Goal: Task Accomplishment & Management: Use online tool/utility

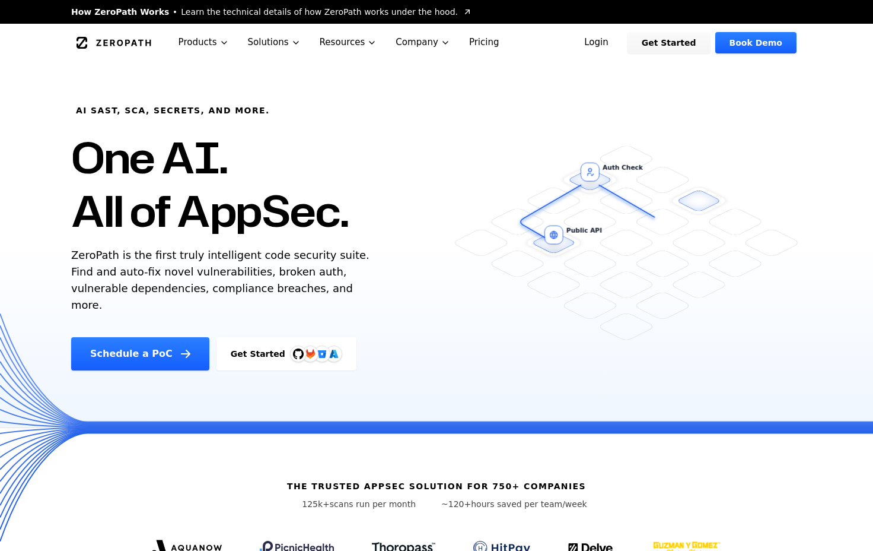
click at [606, 39] on link "Login" at bounding box center [596, 42] width 53 height 21
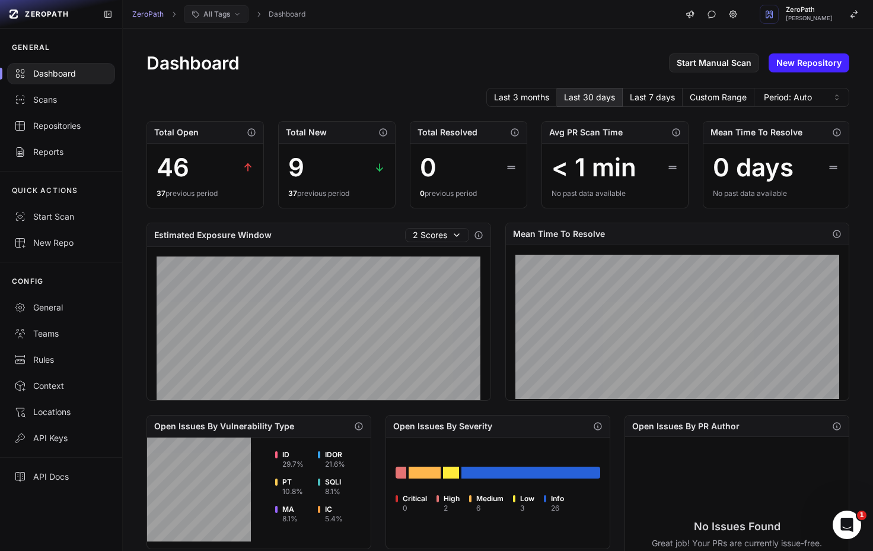
click at [214, 8] on button "All Tags" at bounding box center [216, 14] width 65 height 18
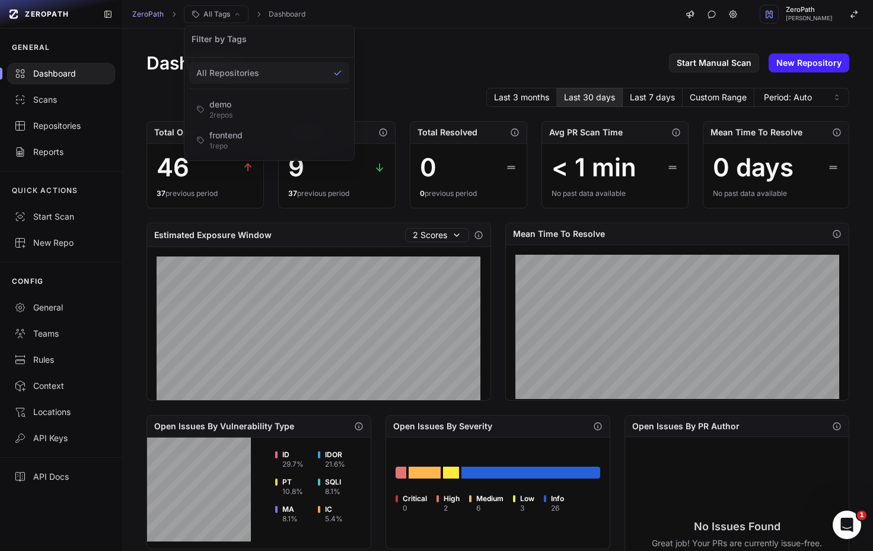
click at [398, 55] on div "Dashboard Start Manual Scan New Repository" at bounding box center [498, 62] width 703 height 21
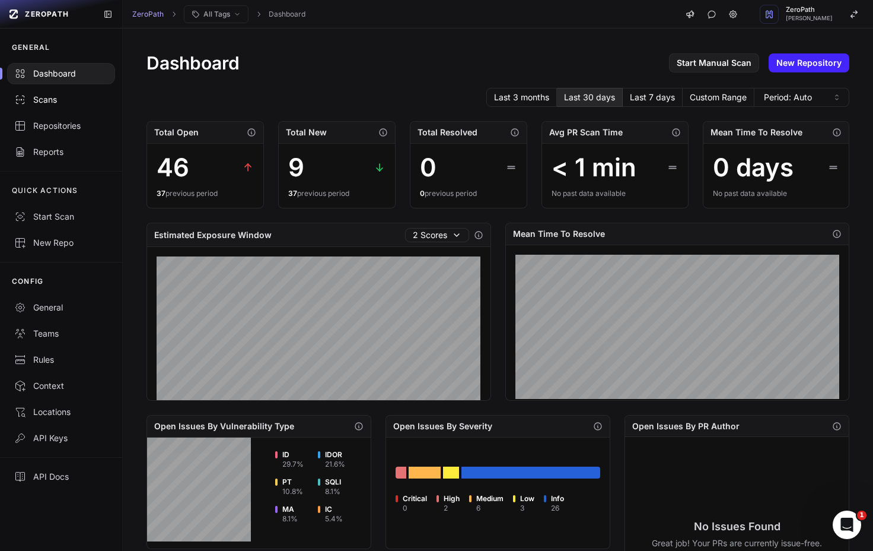
click at [60, 95] on div "Scans" at bounding box center [61, 100] width 94 height 12
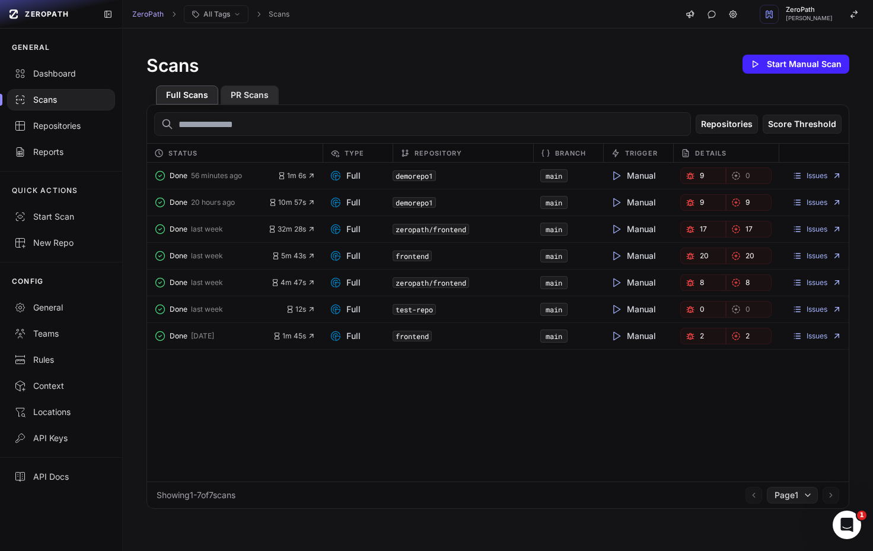
click at [263, 96] on button "PR Scans" at bounding box center [250, 94] width 58 height 19
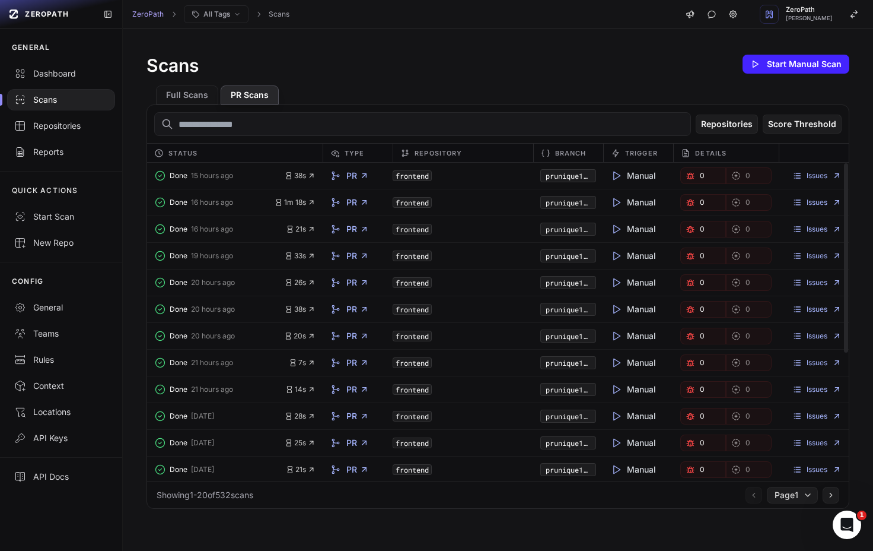
click at [572, 174] on link "prunique1zeropath" at bounding box center [581, 175] width 71 height 9
click at [177, 103] on button "Full Scans" at bounding box center [187, 94] width 62 height 19
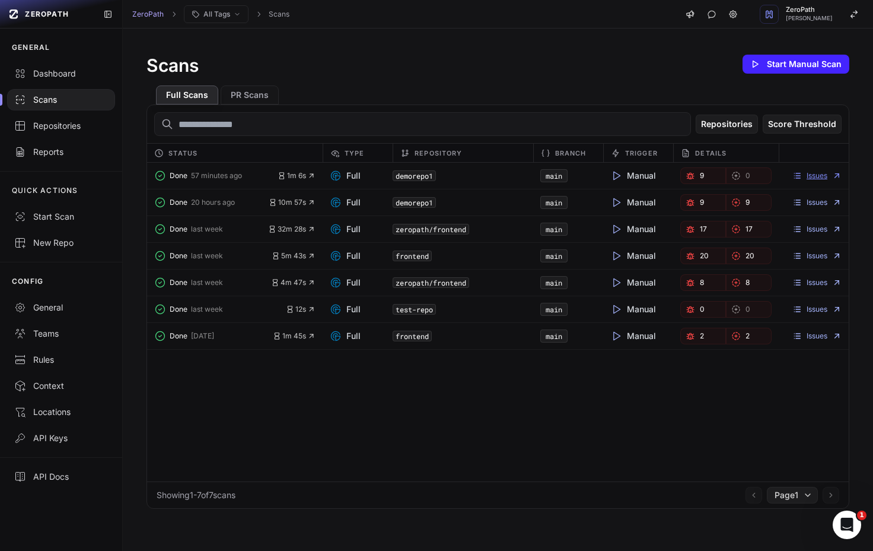
click at [813, 176] on link "Issues" at bounding box center [817, 175] width 49 height 9
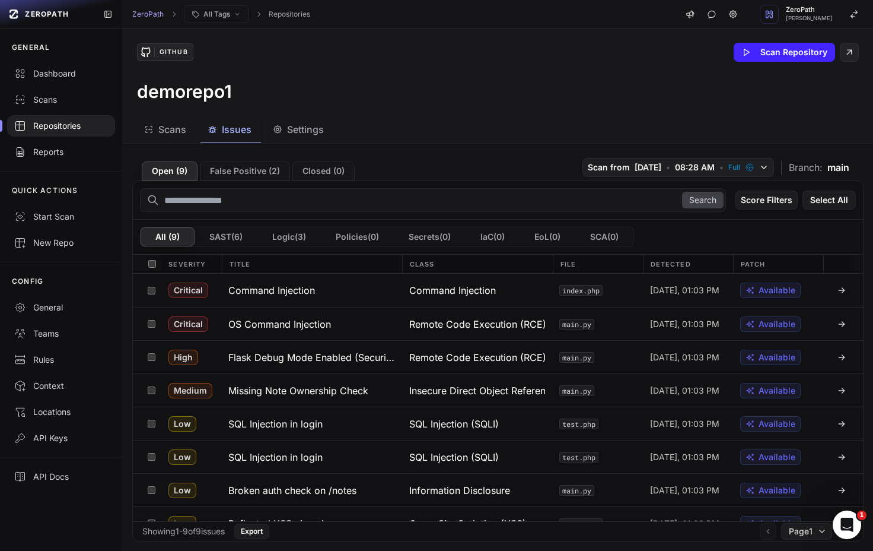
click at [66, 120] on div "Repositories" at bounding box center [61, 126] width 94 height 12
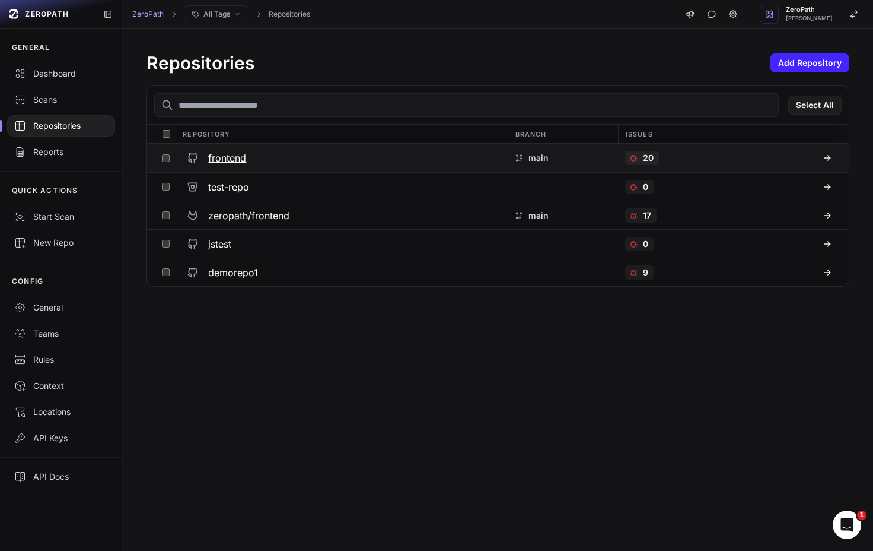
click at [243, 157] on h3 "frontend" at bounding box center [227, 158] width 38 height 14
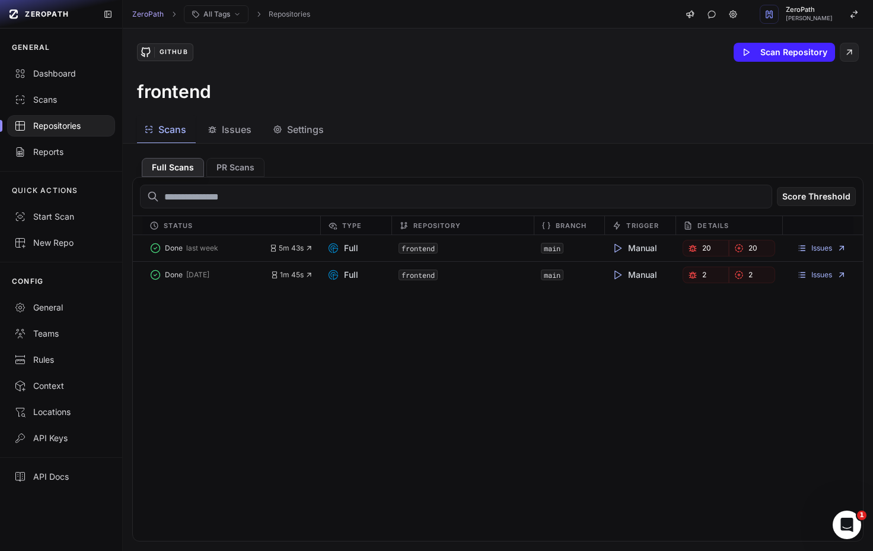
click at [303, 123] on span "Settings" at bounding box center [305, 129] width 37 height 14
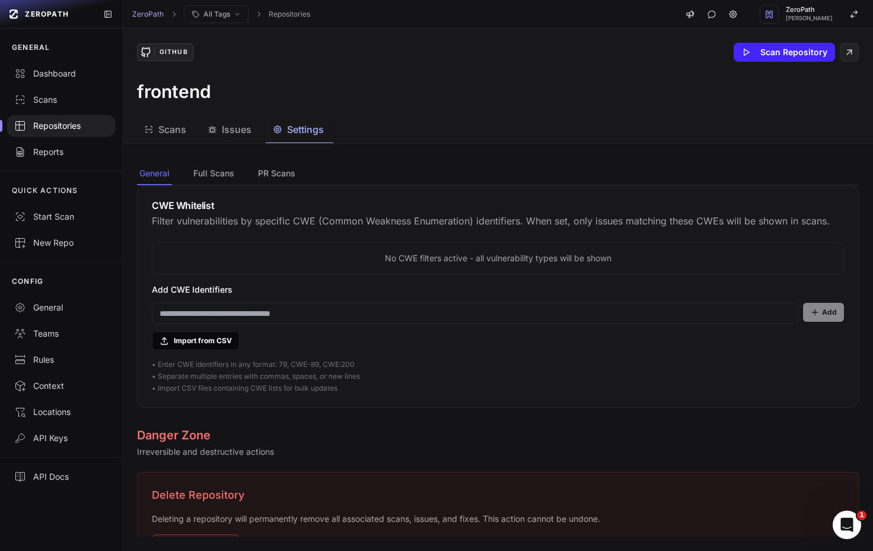
scroll to position [985, 0]
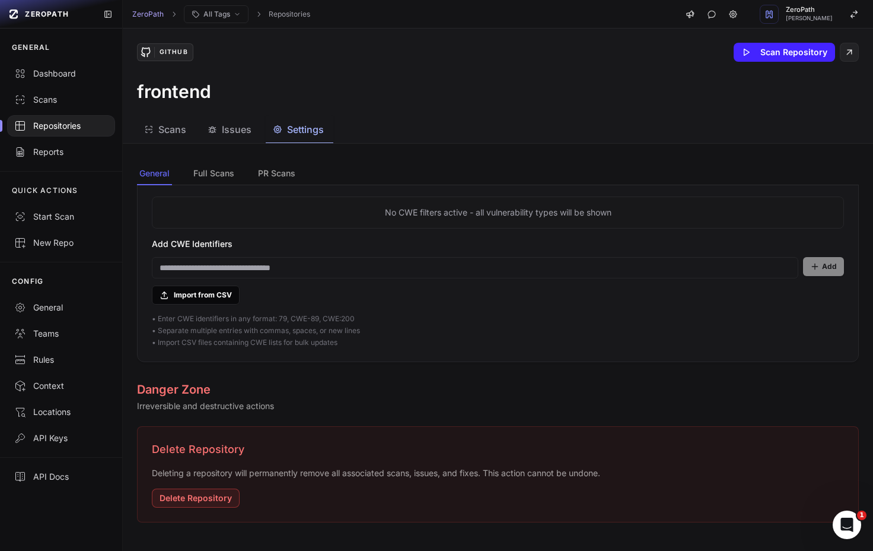
click at [217, 187] on div "CWE Whitelist Filter vulnerabilities by specific CWE (Common Weakness Enumerati…" at bounding box center [498, 169] width 721 height 56
click at [256, 183] on button "Full Scans" at bounding box center [277, 174] width 42 height 23
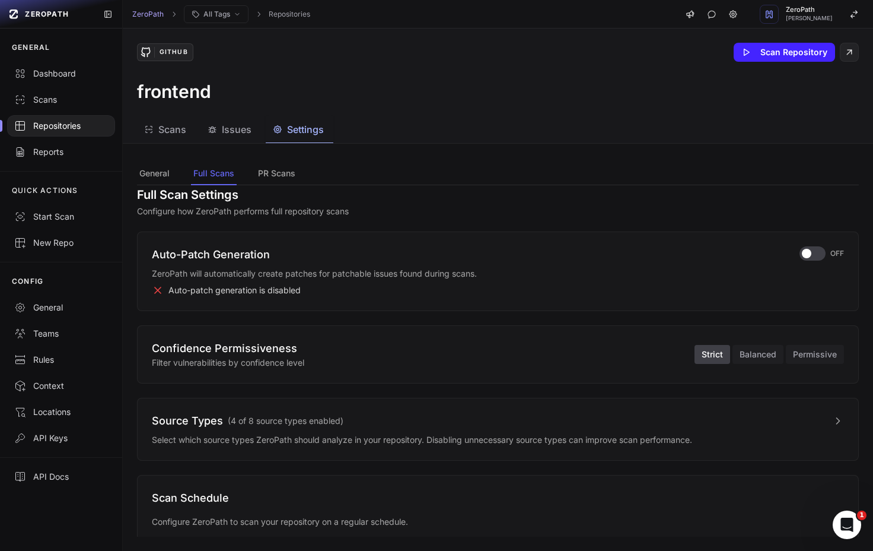
scroll to position [0, 0]
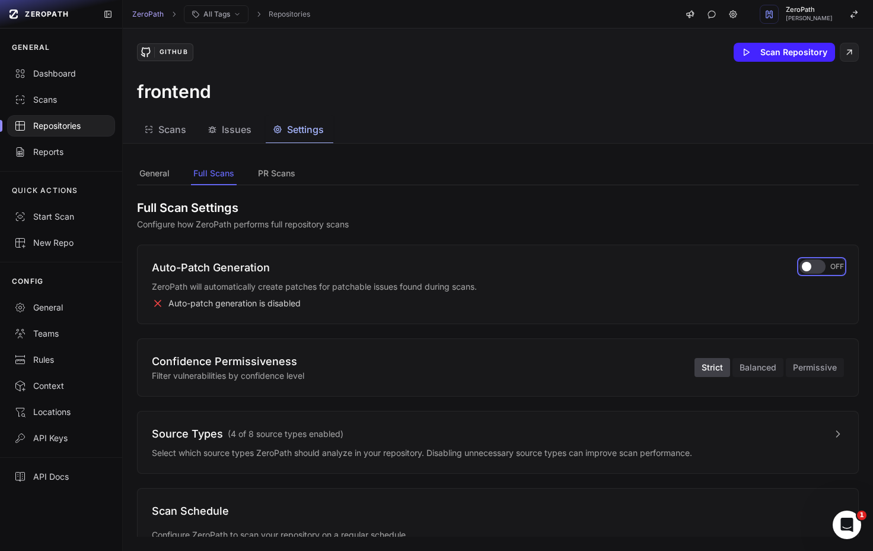
click at [816, 262] on div "button" at bounding box center [813, 266] width 26 height 14
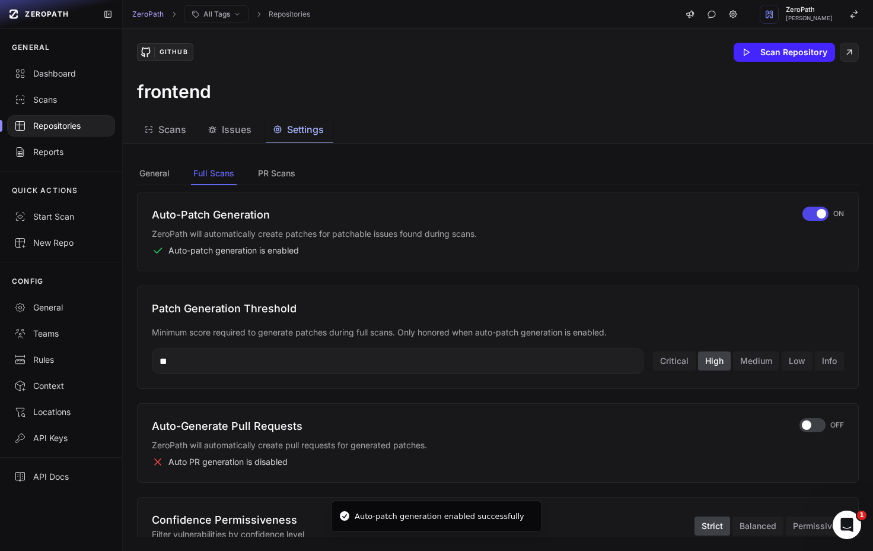
scroll to position [77, 0]
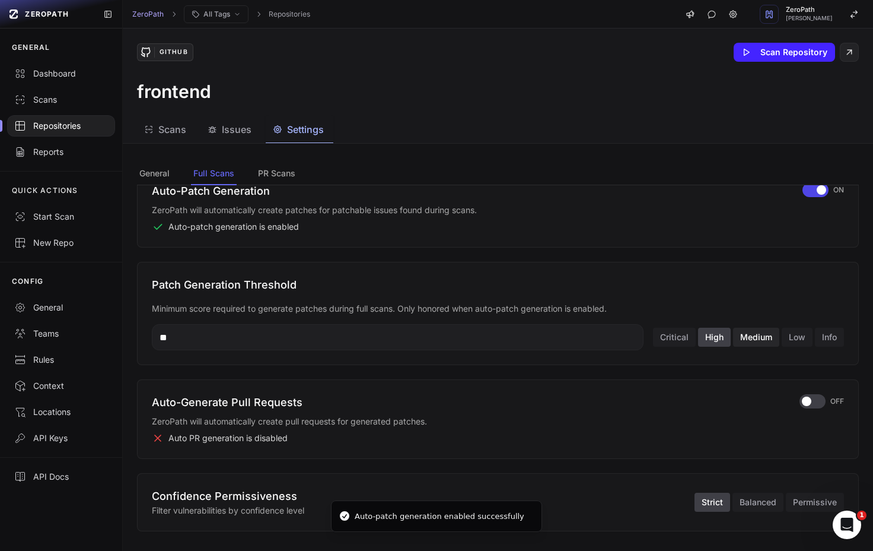
click at [759, 340] on button "Medium" at bounding box center [756, 337] width 46 height 19
type input "**"
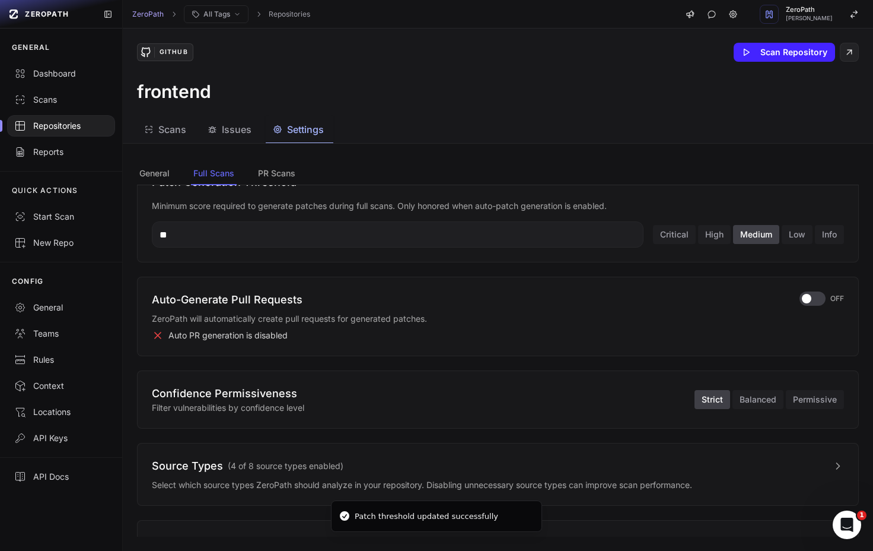
scroll to position [180, 0]
click at [806, 296] on span "button" at bounding box center [806, 297] width 9 height 9
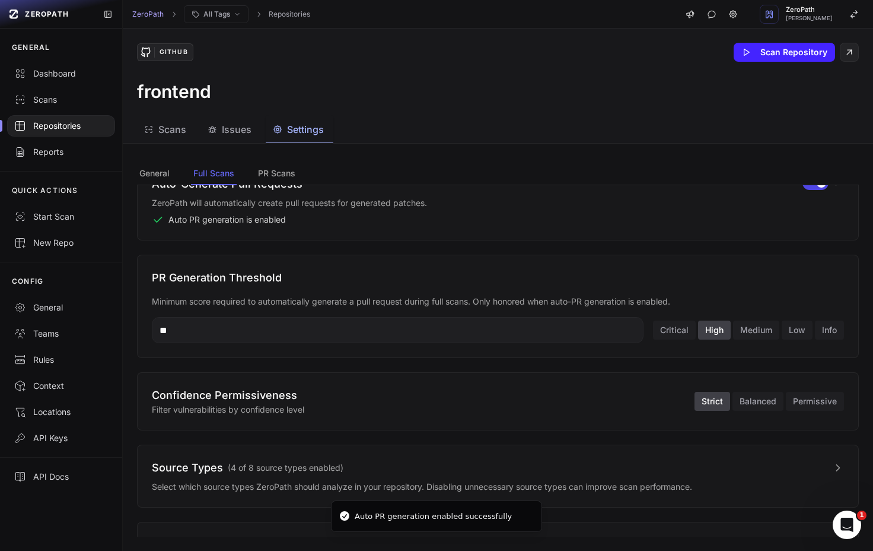
scroll to position [297, 0]
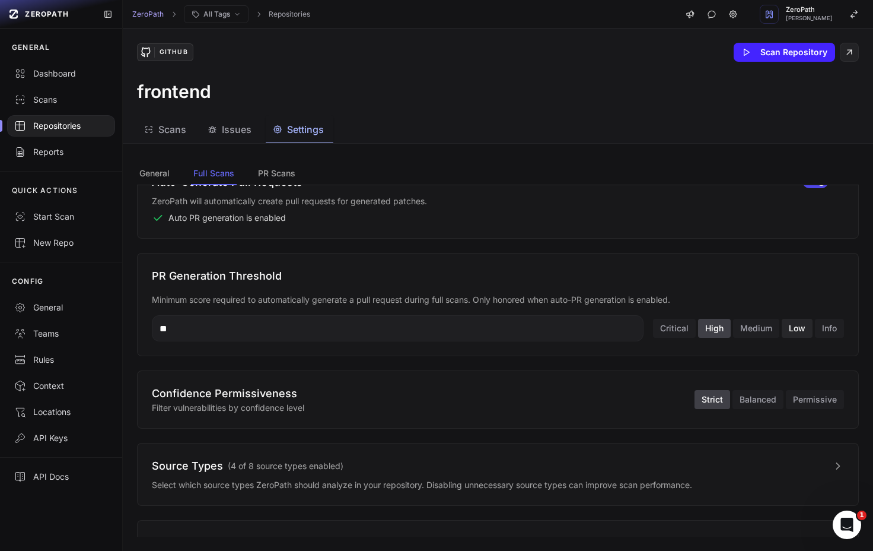
click at [799, 332] on button "Low" at bounding box center [797, 328] width 31 height 19
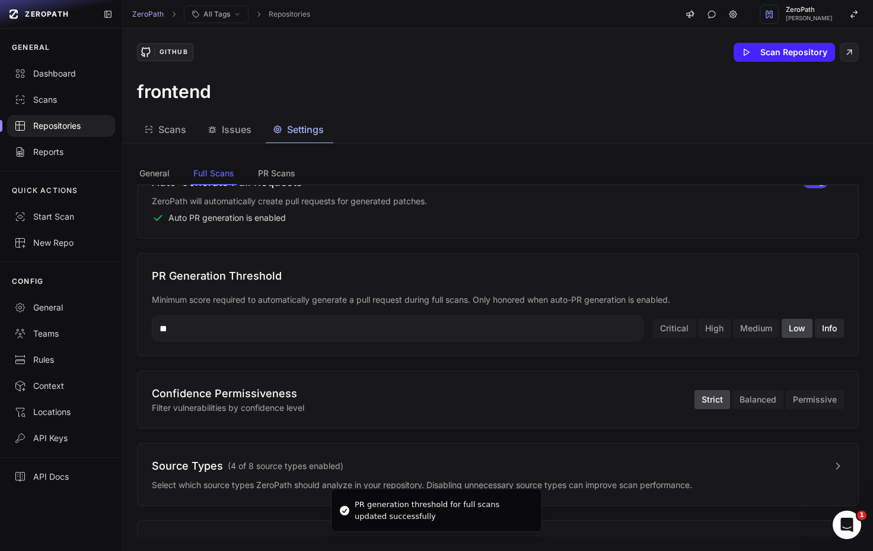
click at [822, 332] on button "Info" at bounding box center [829, 328] width 29 height 19
type input "*"
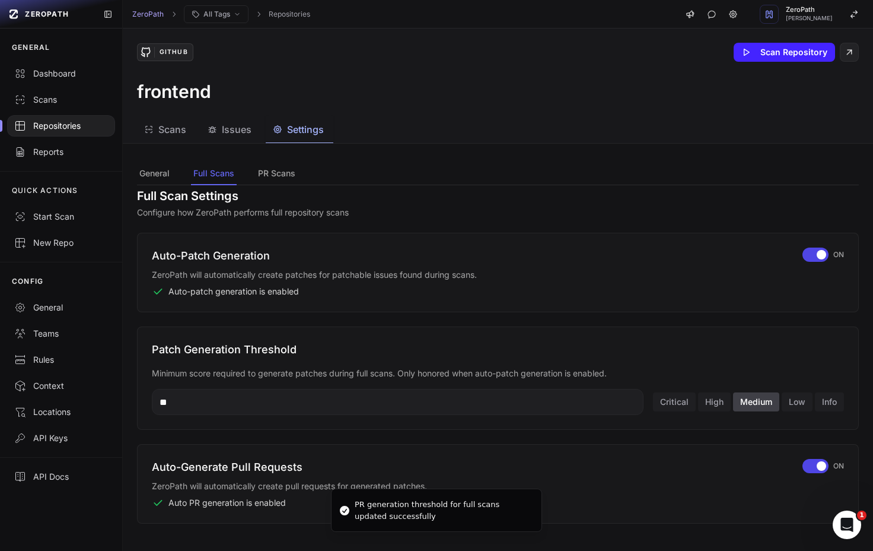
scroll to position [0, 0]
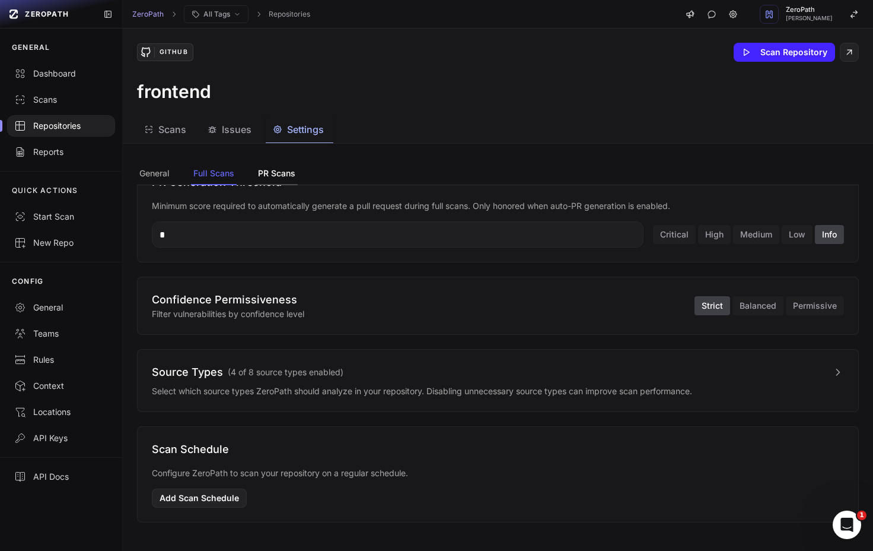
click at [272, 180] on button "PR Scans" at bounding box center [277, 174] width 42 height 23
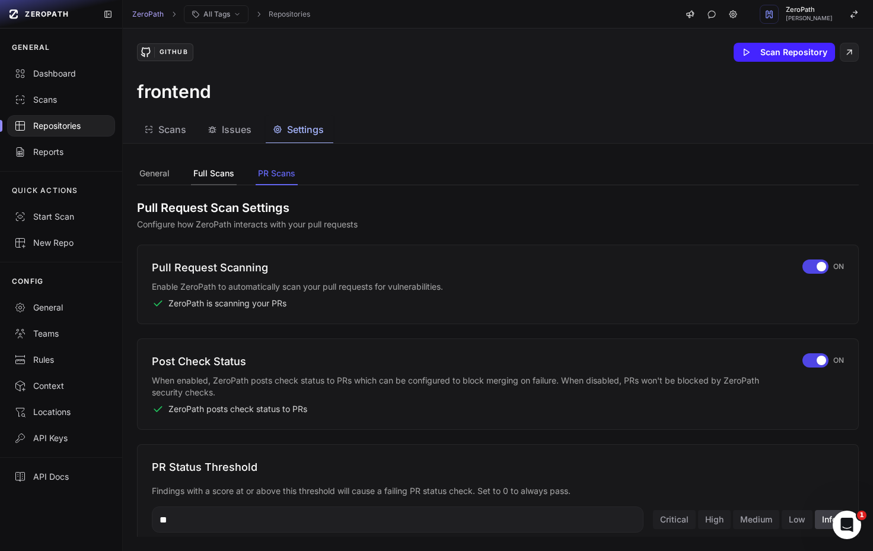
click at [209, 174] on button "Full Scans" at bounding box center [214, 174] width 46 height 23
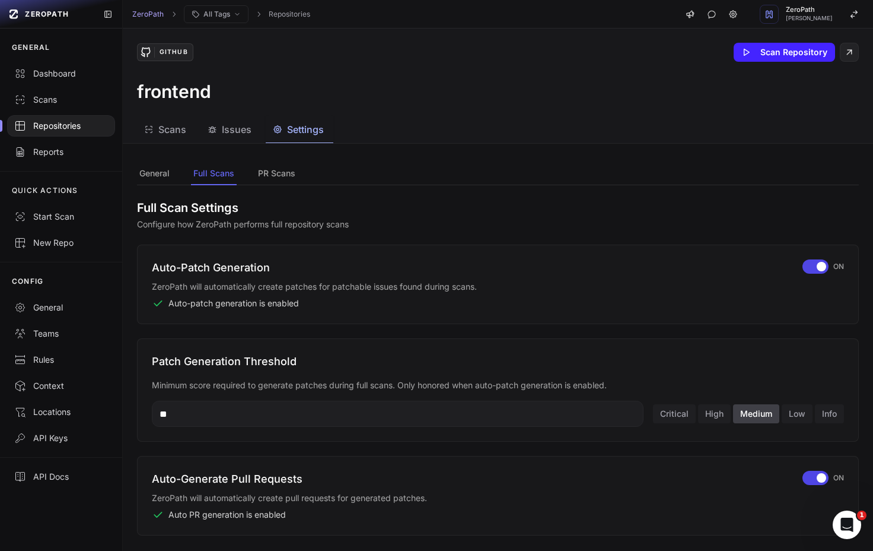
scroll to position [390, 0]
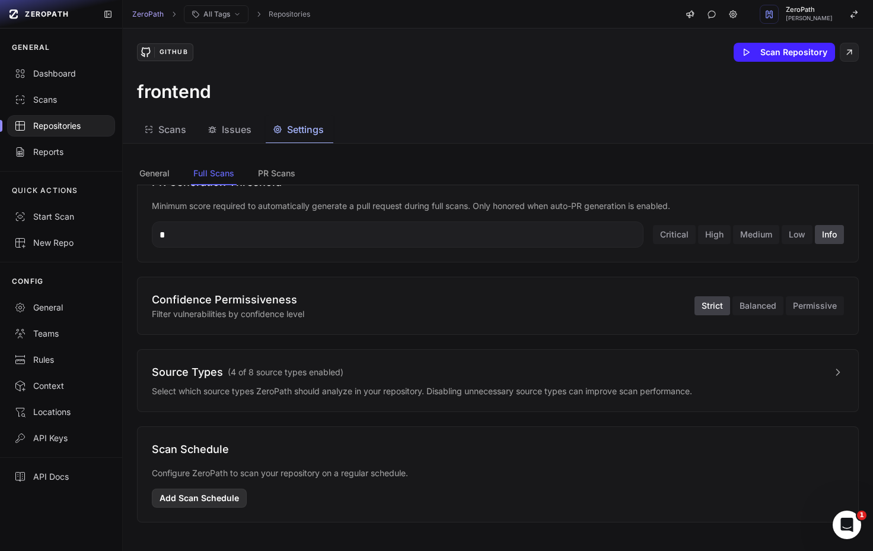
click at [215, 496] on button "Add Scan Schedule" at bounding box center [199, 497] width 95 height 19
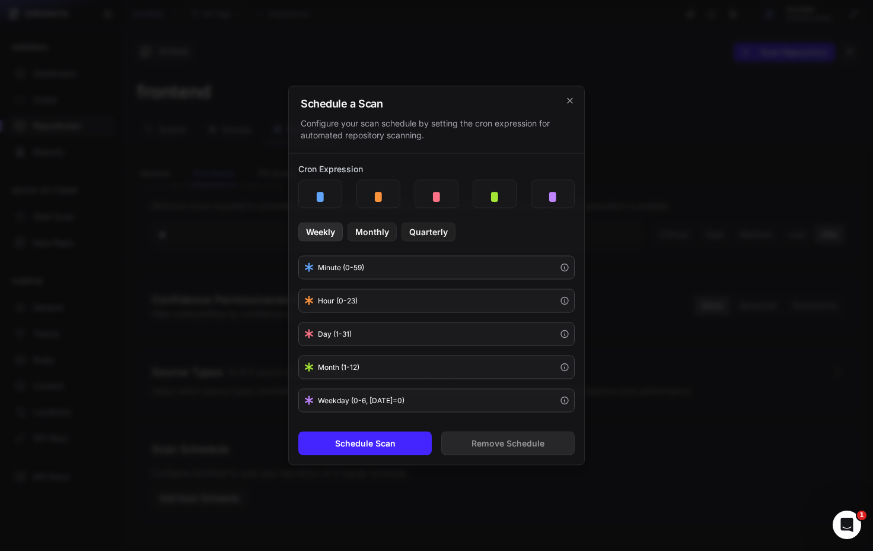
click at [320, 237] on button "Weekly" at bounding box center [320, 232] width 45 height 19
type input "*"
click at [396, 436] on button "Schedule Scan" at bounding box center [365, 443] width 134 height 24
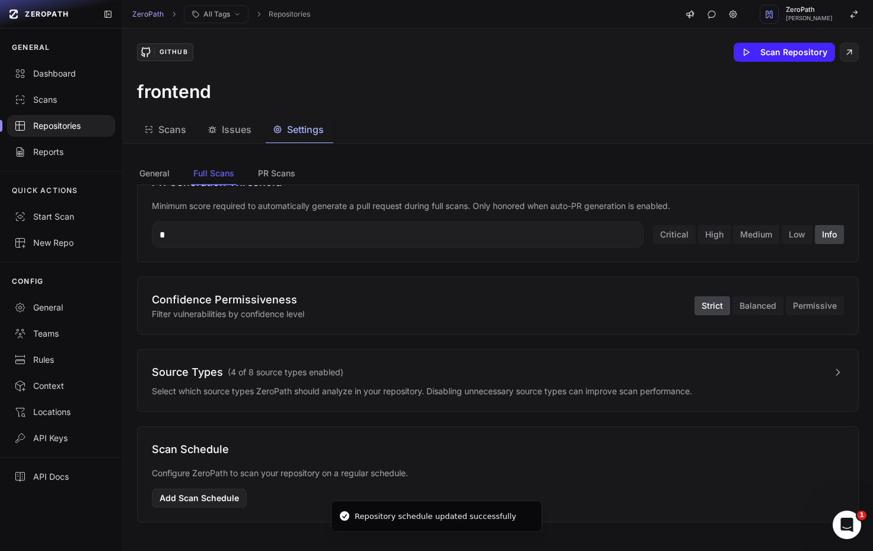
scroll to position [0, 0]
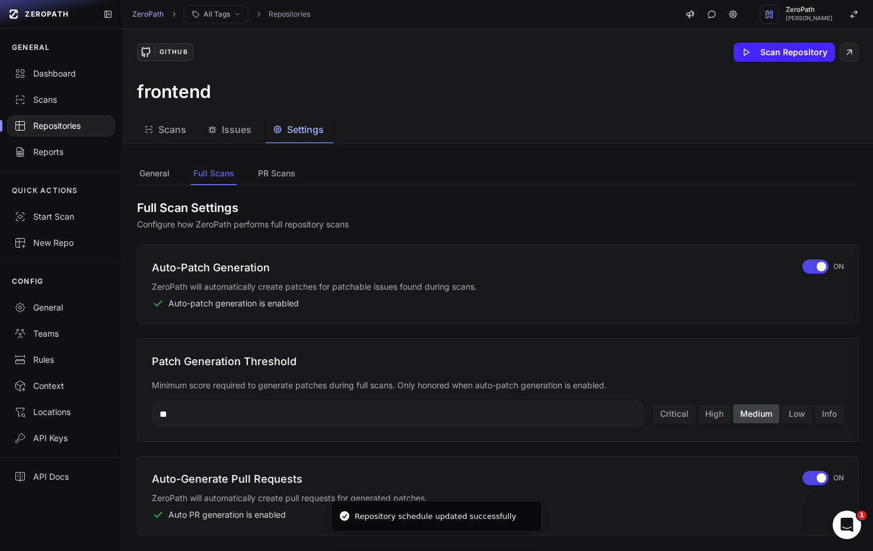
click at [168, 129] on span "Scans" at bounding box center [172, 129] width 28 height 14
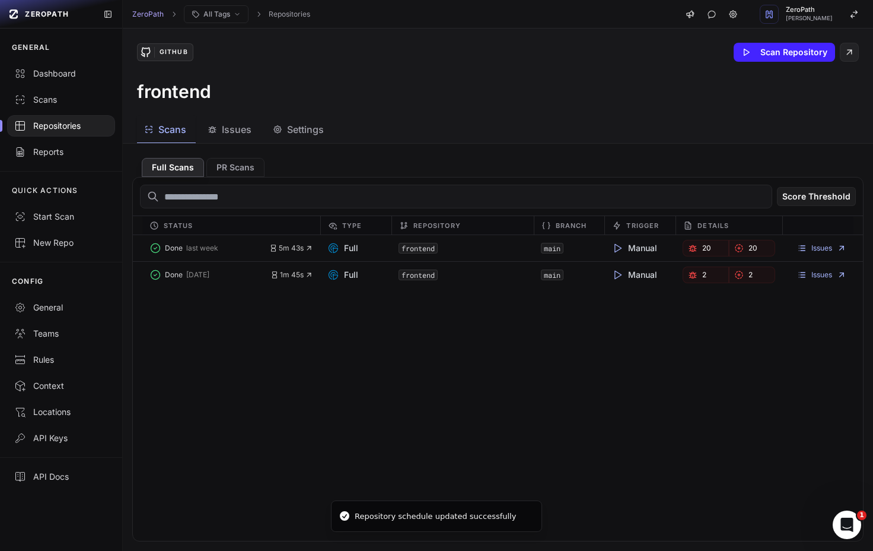
click at [340, 437] on div "Done last week 5m 43s Full frontend main Manual 20 20 Issues Done 3 months ago …" at bounding box center [498, 388] width 730 height 306
click at [768, 46] on button "Scan Repository" at bounding box center [784, 52] width 101 height 19
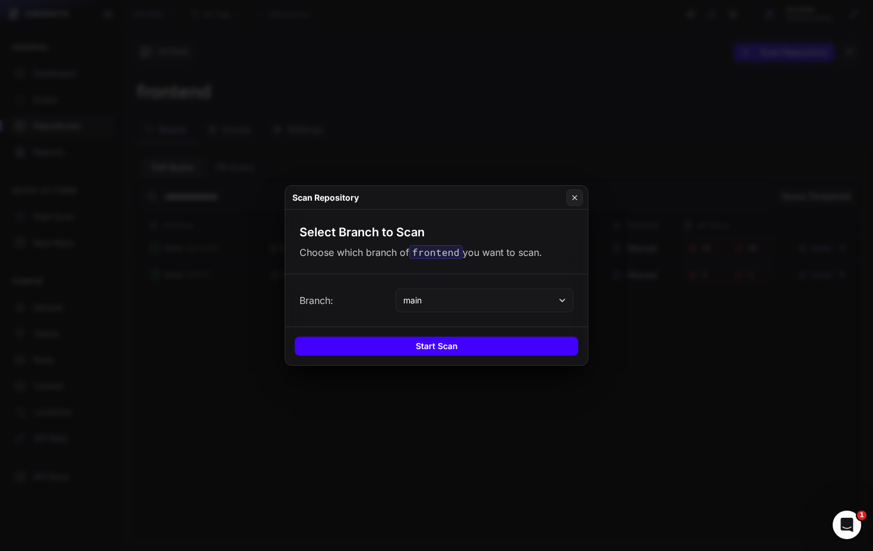
click at [468, 349] on button "Start Scan" at bounding box center [437, 345] width 284 height 19
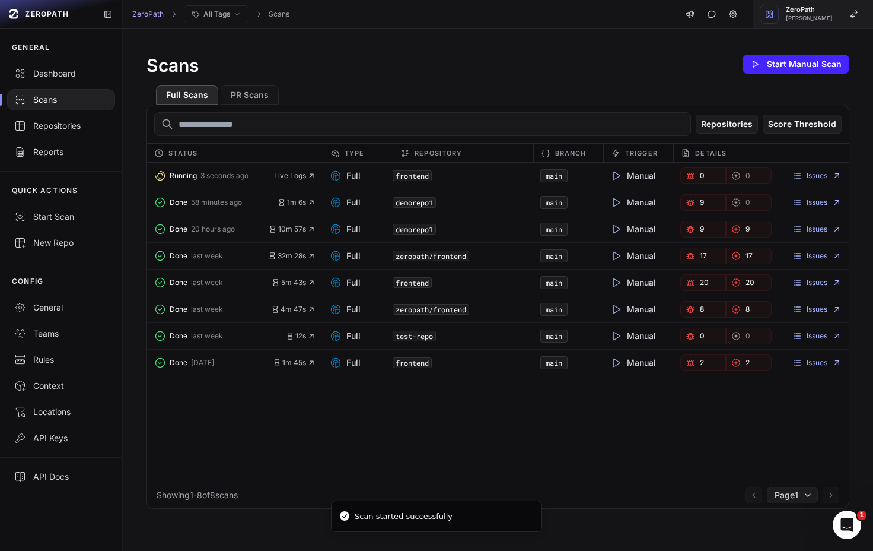
click at [808, 11] on span "ZeroPath" at bounding box center [809, 10] width 47 height 7
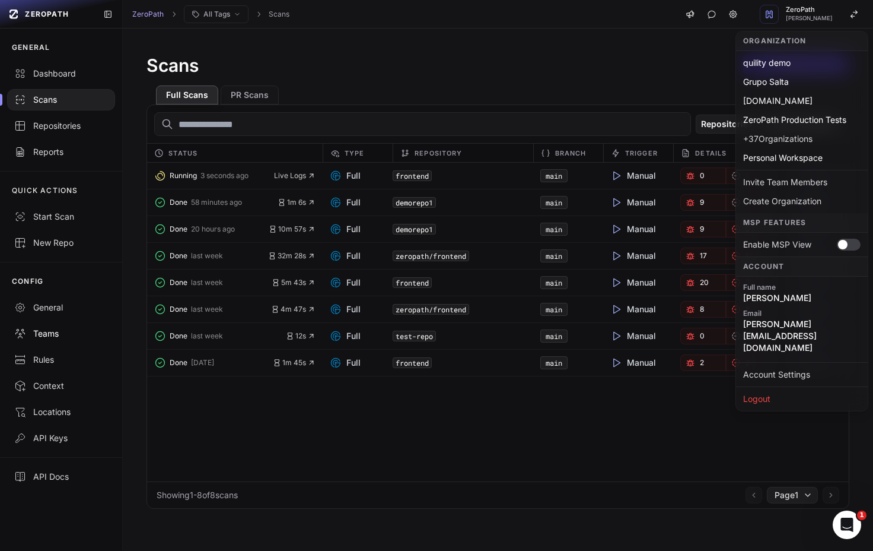
click at [50, 335] on div "Teams" at bounding box center [61, 334] width 94 height 12
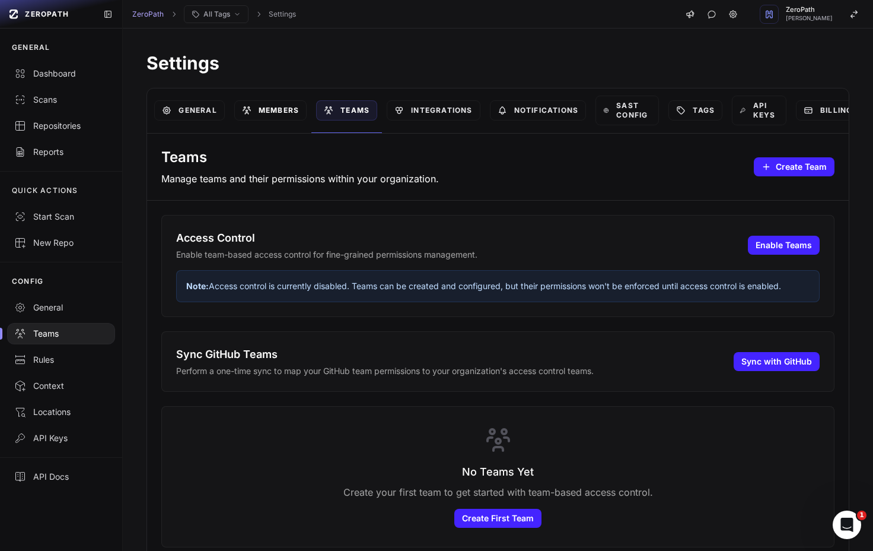
click at [290, 104] on link "Members" at bounding box center [270, 110] width 72 height 20
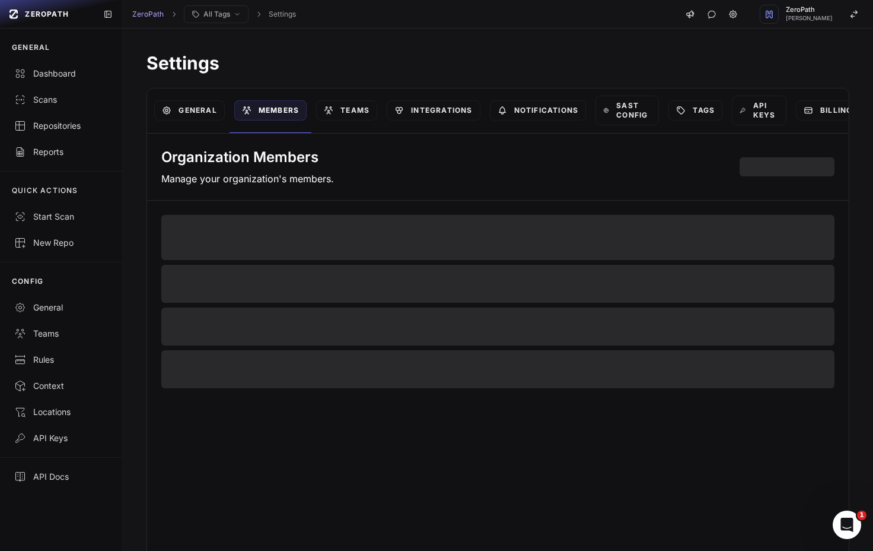
select select "*****"
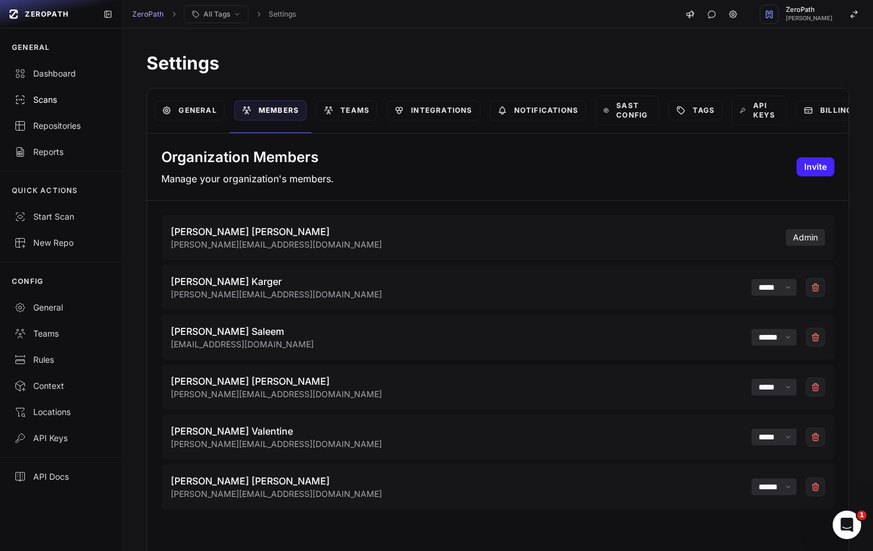
click at [66, 102] on div "Scans" at bounding box center [61, 100] width 94 height 12
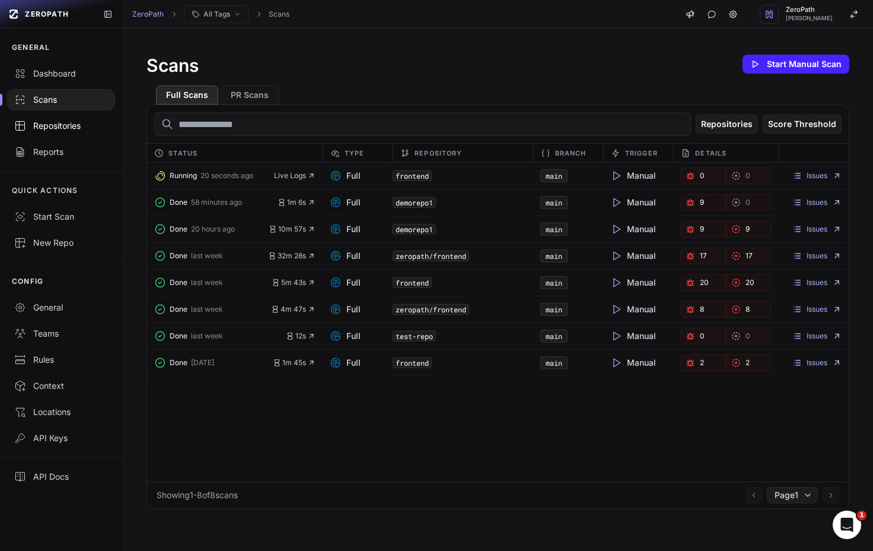
click at [75, 127] on div "Repositories" at bounding box center [61, 126] width 94 height 12
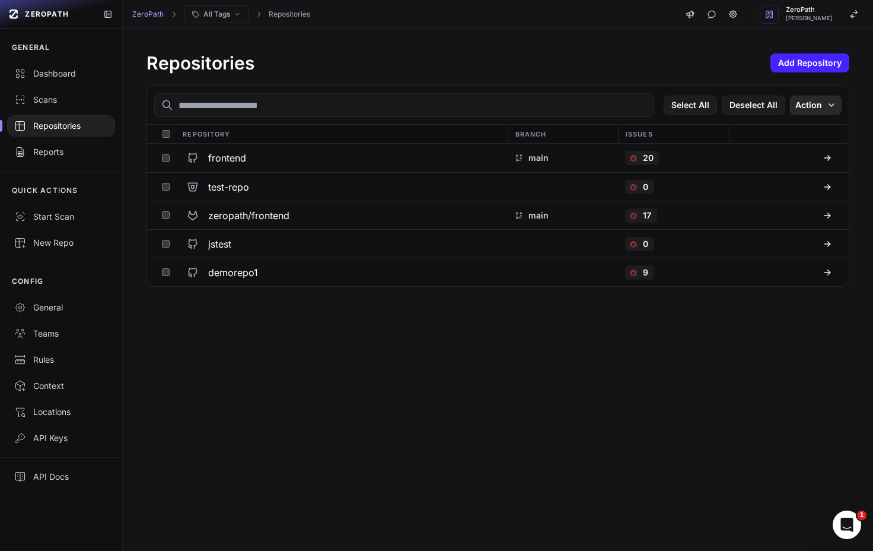
click at [832, 108] on icon "button" at bounding box center [831, 104] width 9 height 9
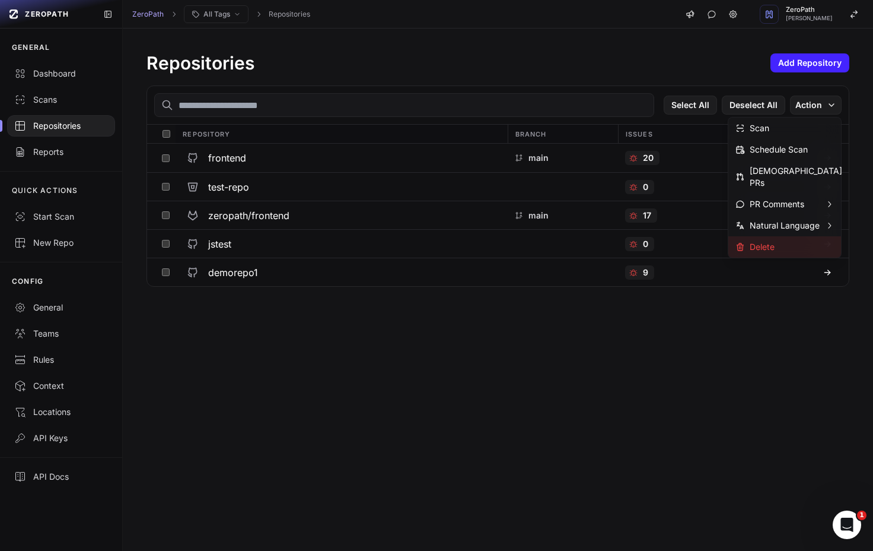
click at [765, 242] on div "Delete" at bounding box center [785, 246] width 113 height 21
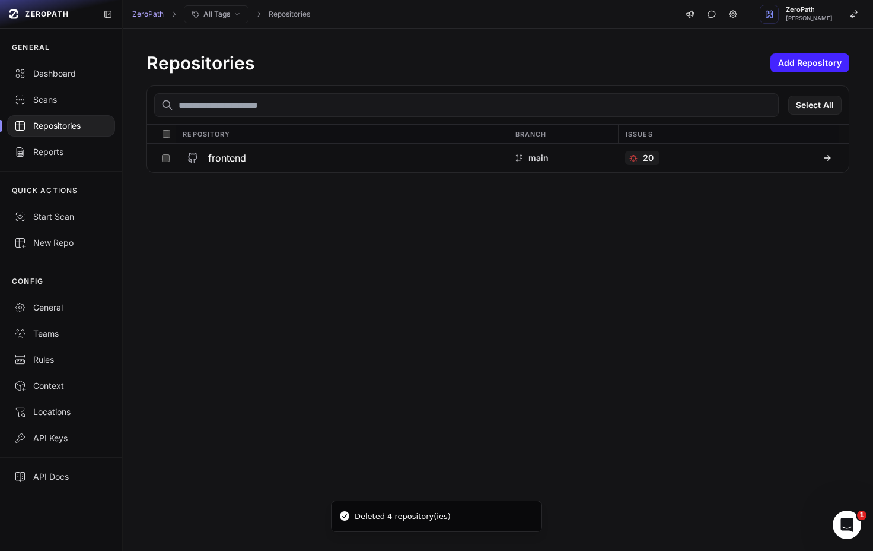
click at [444, 376] on div "Repositories Add Repository Select All Repository Branch Issues frontend main 20" at bounding box center [498, 289] width 751 height 522
click at [227, 163] on h3 "frontend" at bounding box center [227, 158] width 38 height 14
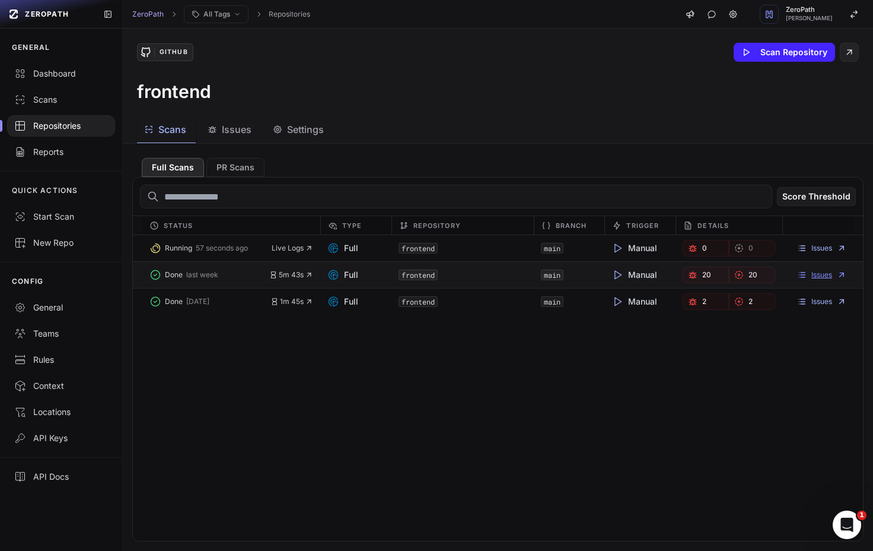
click at [813, 278] on link "Issues" at bounding box center [821, 274] width 49 height 9
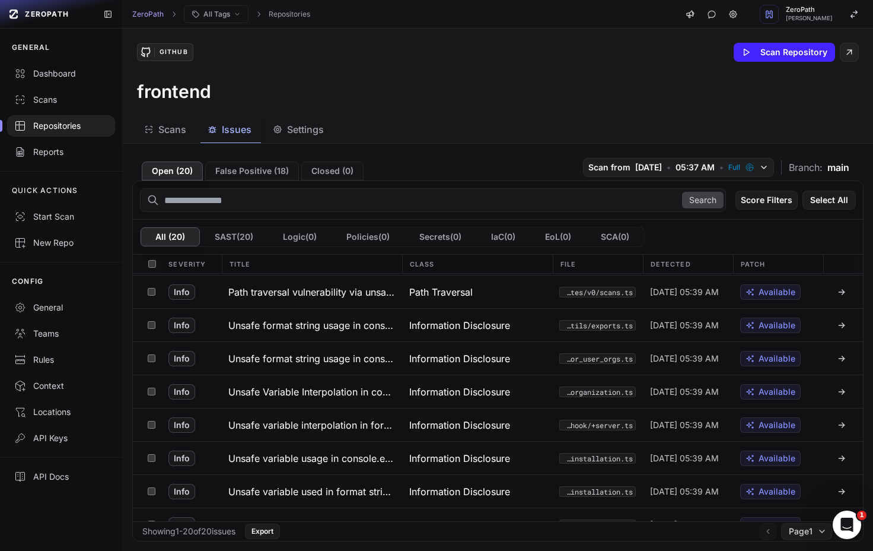
scroll to position [417, 0]
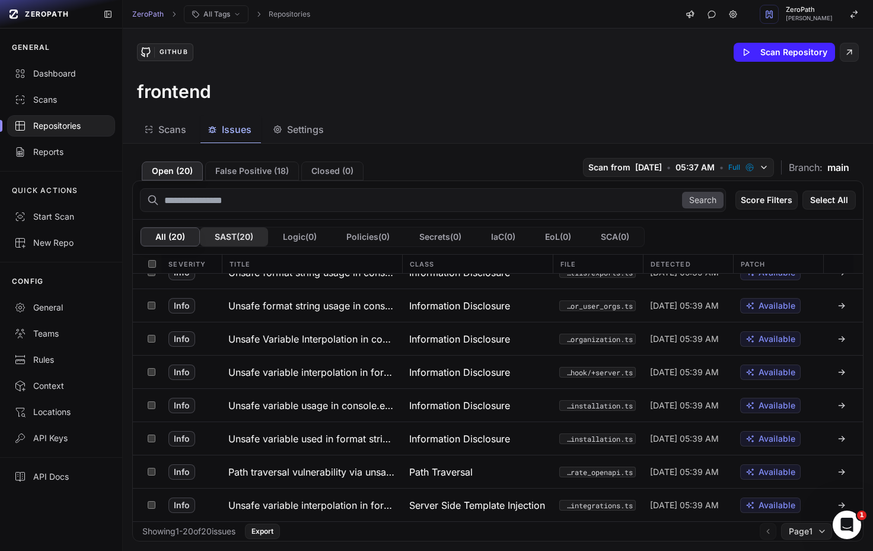
click at [231, 231] on button "SAST ( 20 )" at bounding box center [234, 236] width 68 height 19
click at [178, 233] on button "All ( 20 )" at bounding box center [170, 236] width 59 height 19
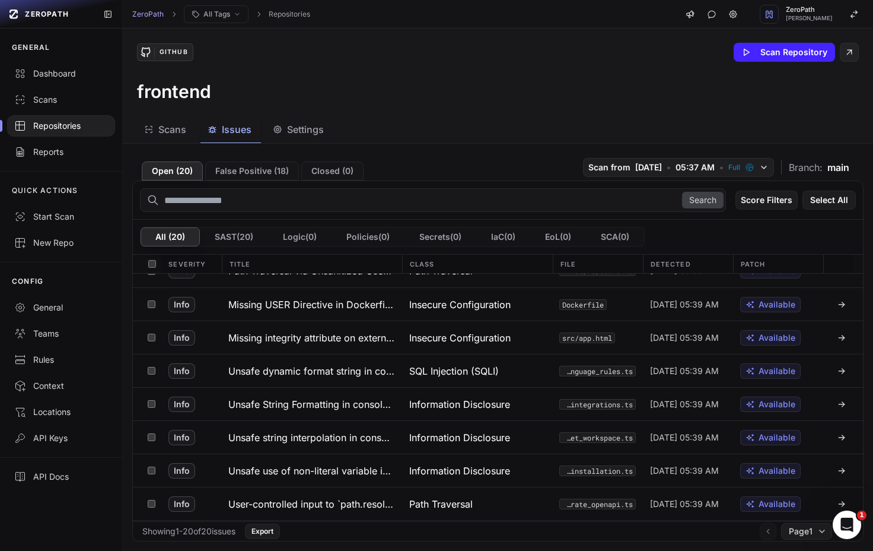
scroll to position [0, 0]
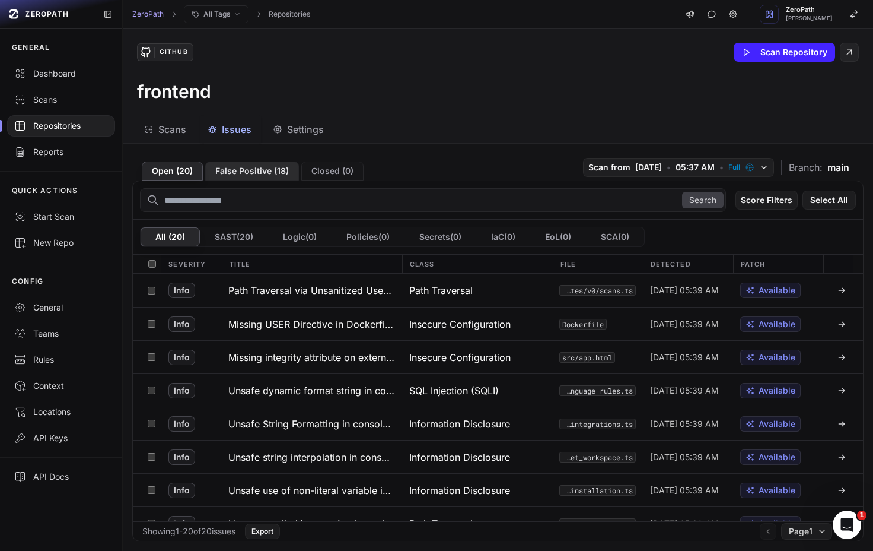
click at [249, 173] on button "False Positive ( 18 )" at bounding box center [252, 170] width 94 height 19
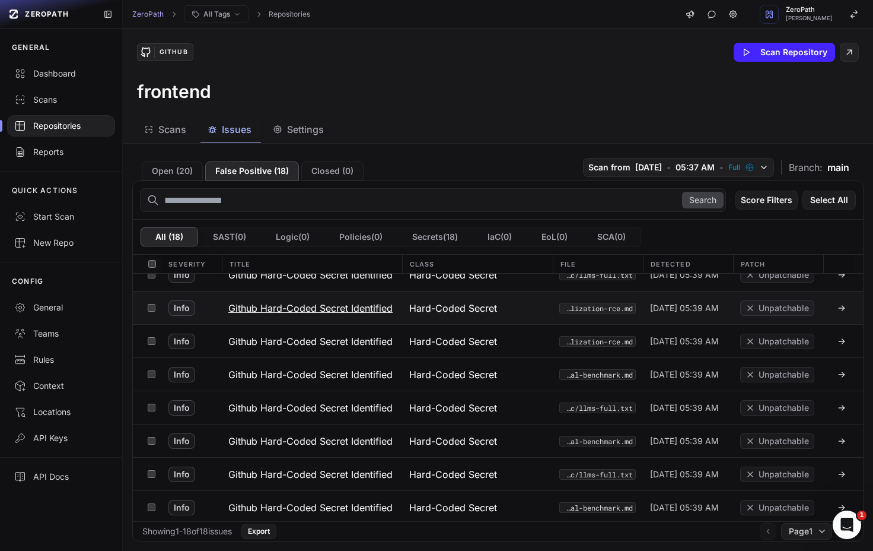
scroll to position [99, 0]
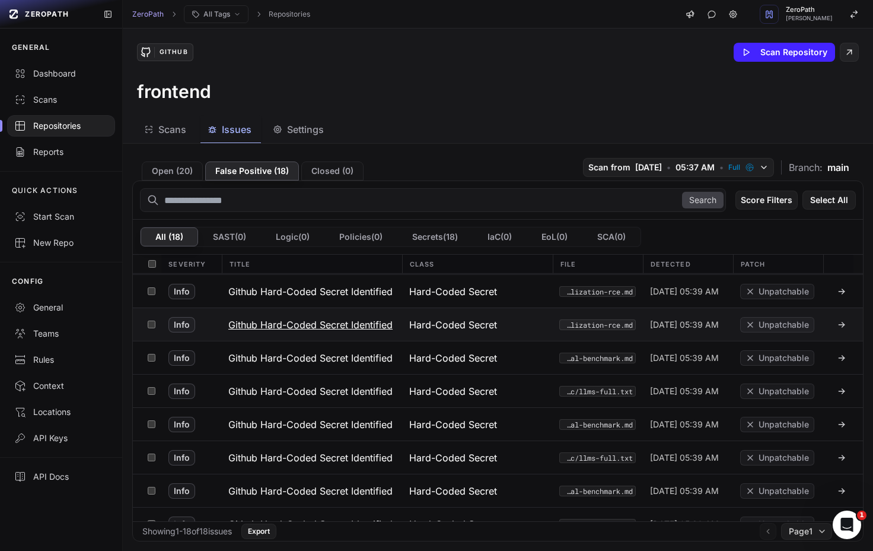
click at [332, 320] on h3 "Github Hard-Coded Secret Identified" at bounding box center [310, 324] width 164 height 14
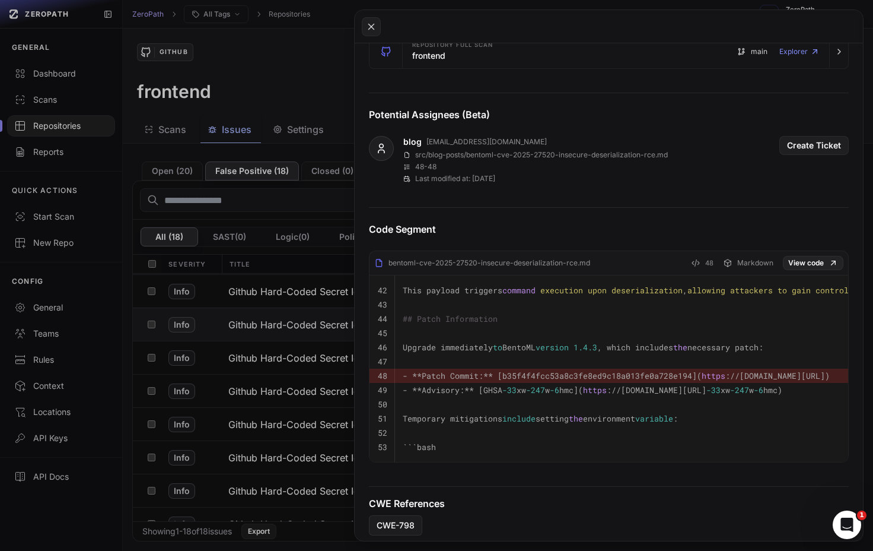
scroll to position [479, 0]
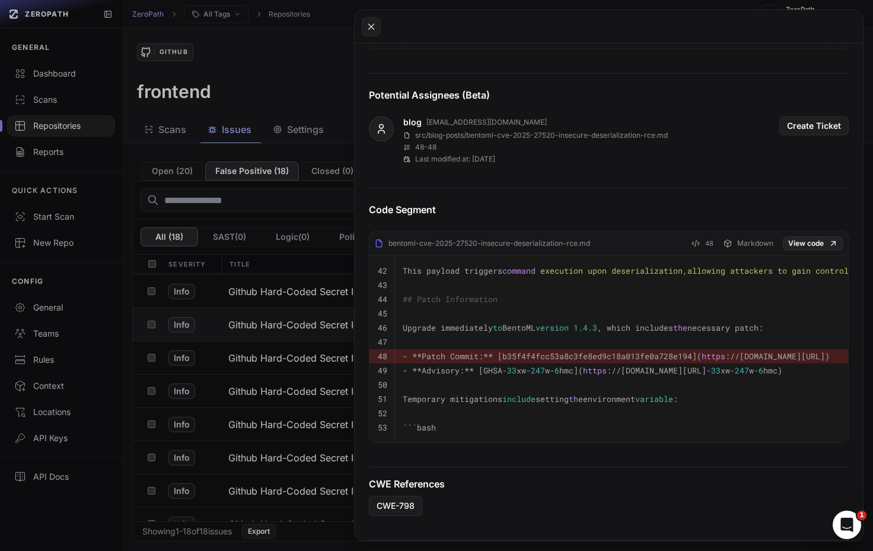
click at [244, 320] on button at bounding box center [436, 275] width 873 height 551
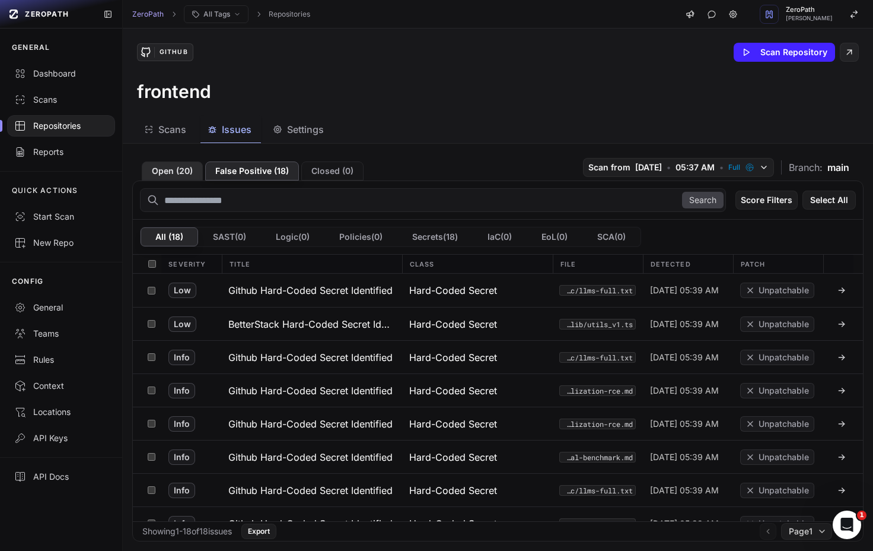
click at [177, 168] on button "Open ( 20 )" at bounding box center [172, 170] width 61 height 19
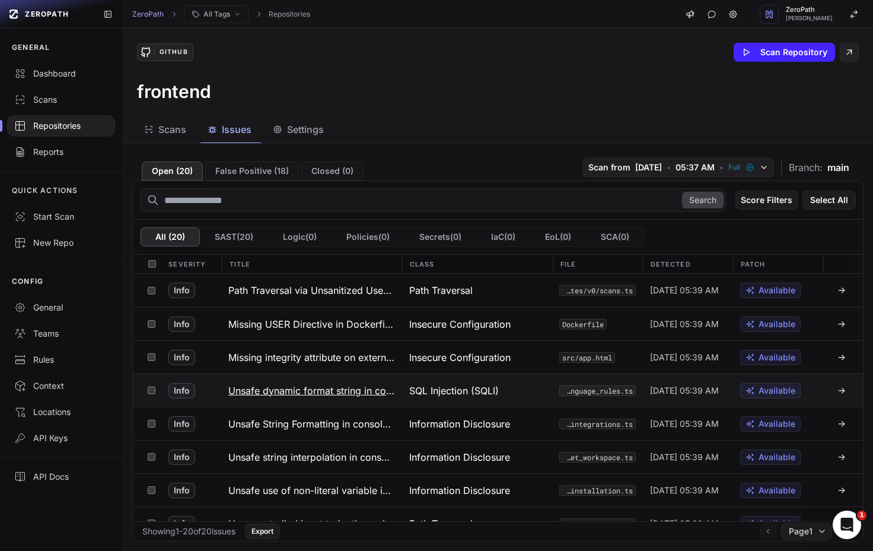
scroll to position [417, 0]
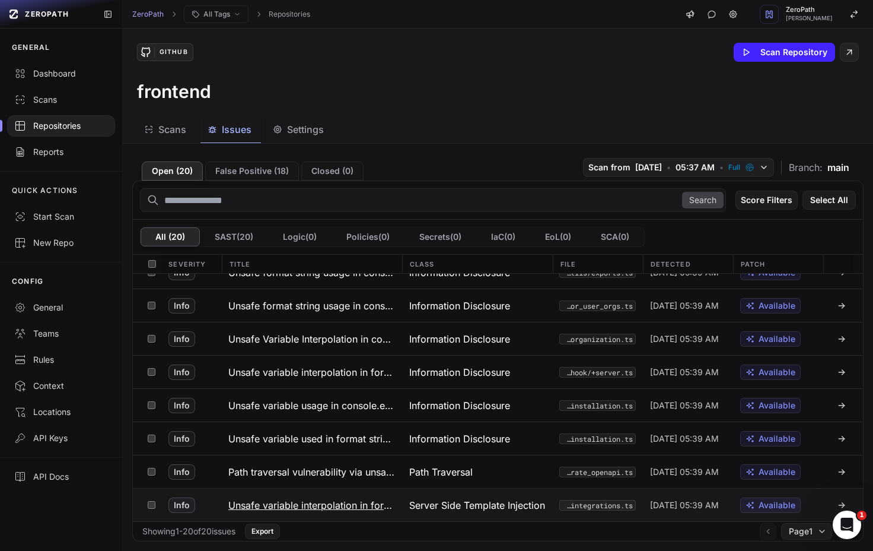
click at [456, 500] on span "Server Side Template Injection (SSTI)" at bounding box center [477, 505] width 136 height 14
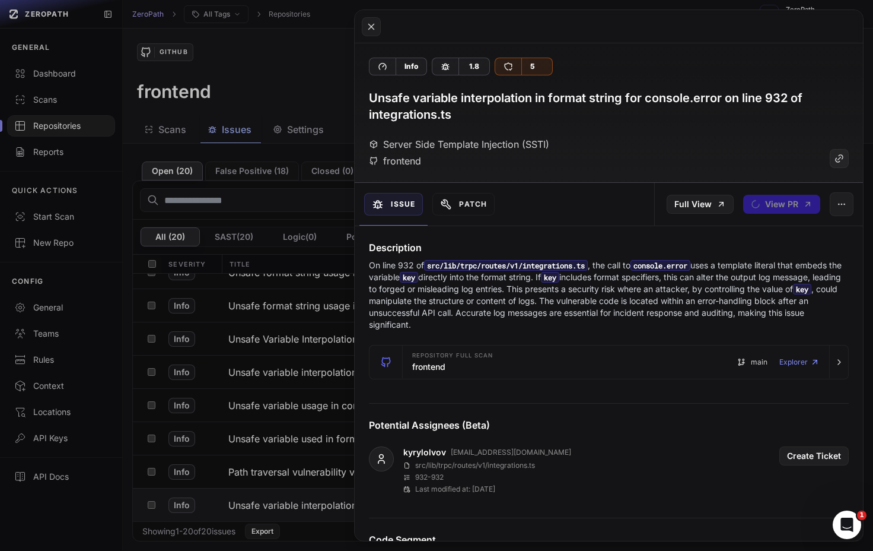
click at [299, 88] on button at bounding box center [436, 275] width 873 height 551
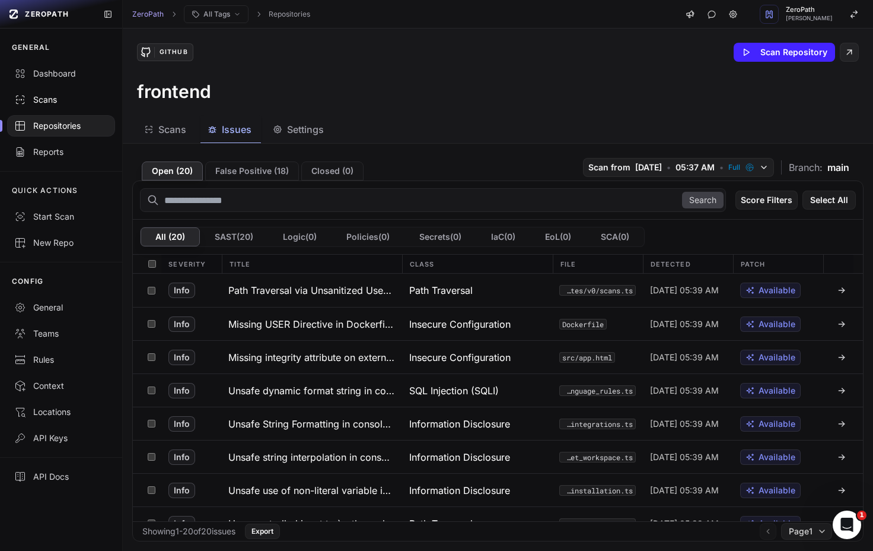
click at [74, 98] on div "Scans" at bounding box center [61, 100] width 94 height 12
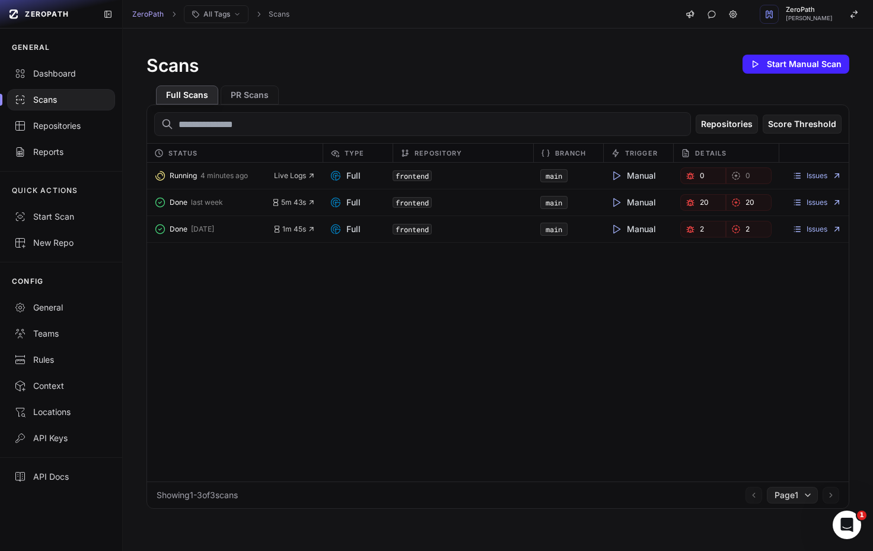
click at [485, 328] on div "Running 4 minutes ago Live Logs Full frontend main Manual 0 0 Issues Done last …" at bounding box center [498, 322] width 702 height 319
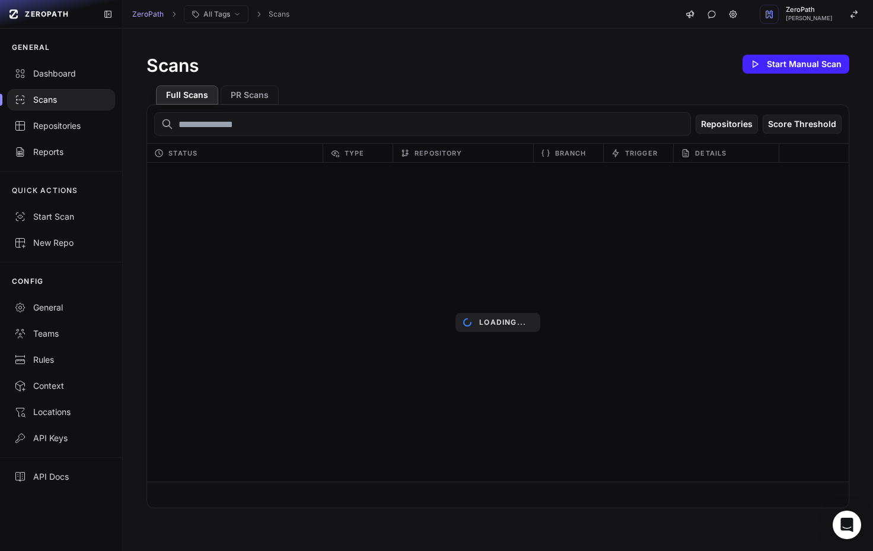
click at [495, 322] on p "Loading..." at bounding box center [502, 321] width 47 height 9
click at [501, 321] on p "Loading..." at bounding box center [502, 321] width 47 height 9
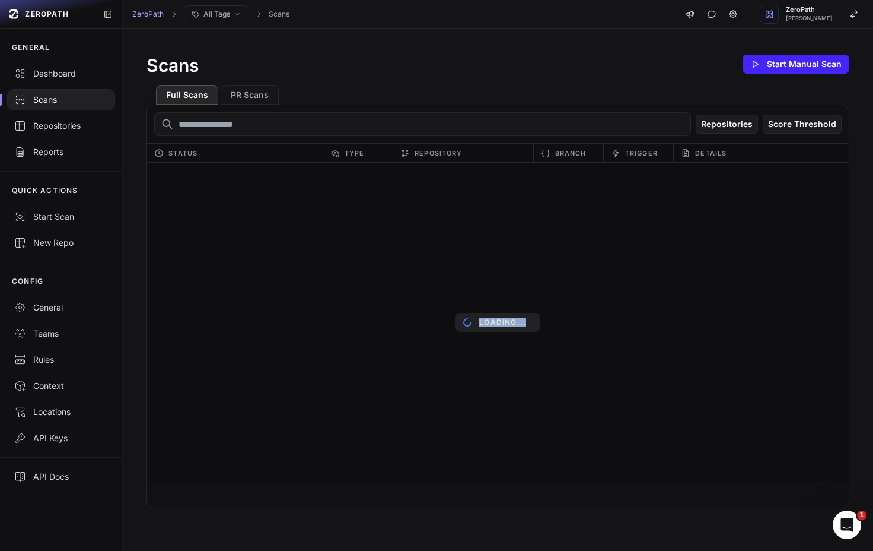
click at [501, 321] on p "Loading..." at bounding box center [502, 321] width 47 height 9
click at [512, 280] on div "Loading..." at bounding box center [498, 322] width 702 height 319
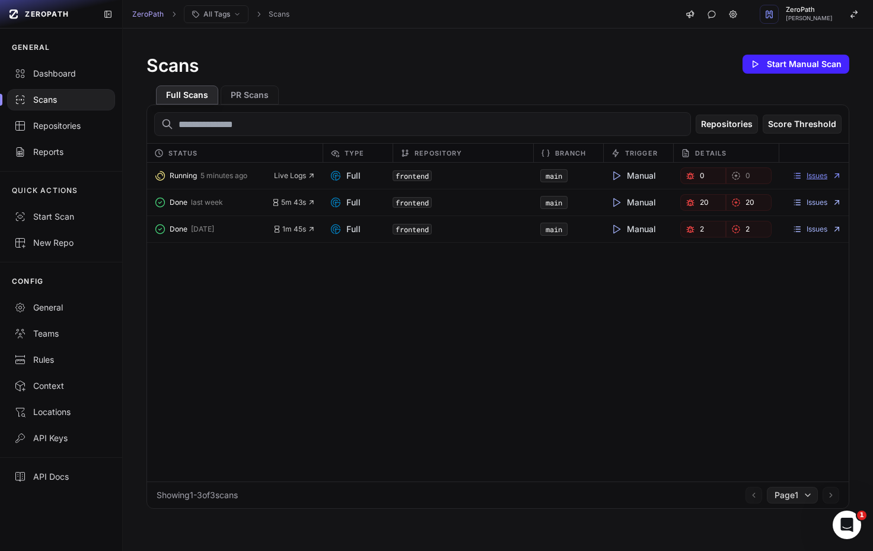
click at [808, 174] on link "Issues" at bounding box center [817, 175] width 49 height 9
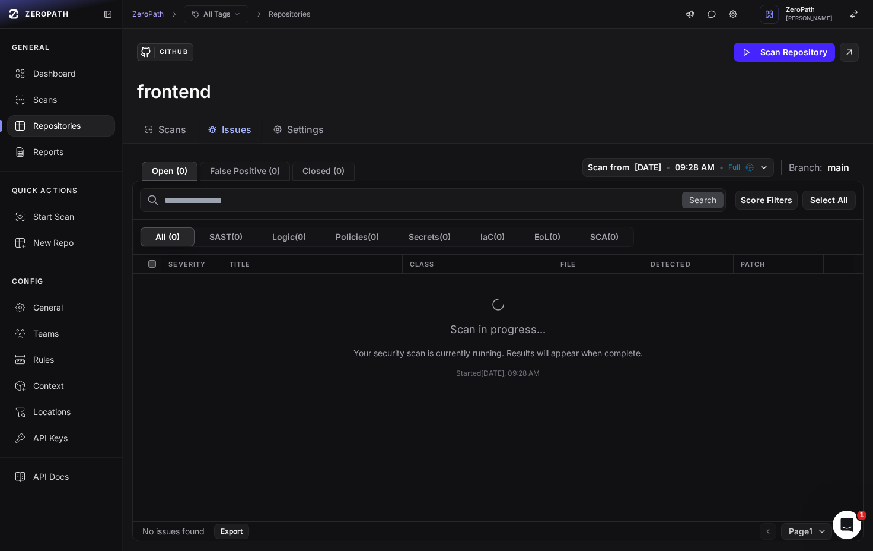
click at [56, 128] on div "Repositories" at bounding box center [61, 126] width 94 height 12
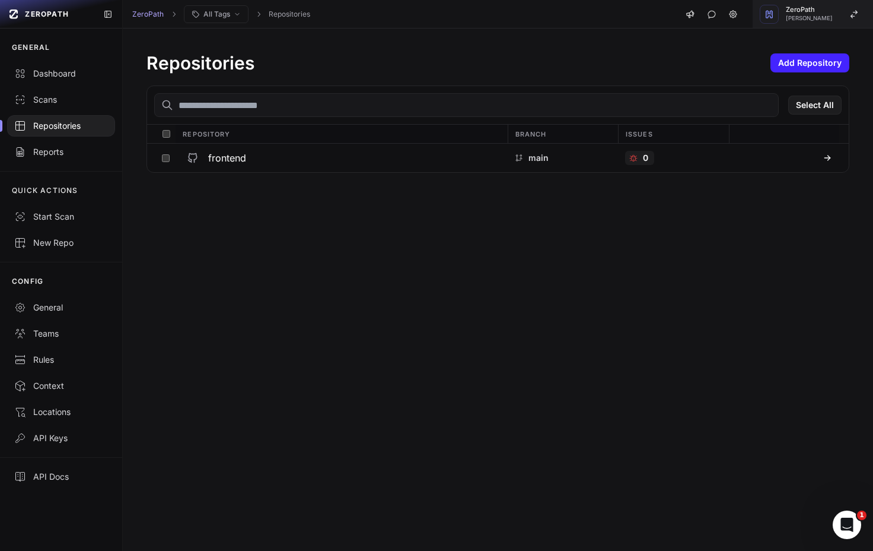
click at [805, 0] on button "ZeroPath Etienne Lunetta" at bounding box center [813, 14] width 120 height 28
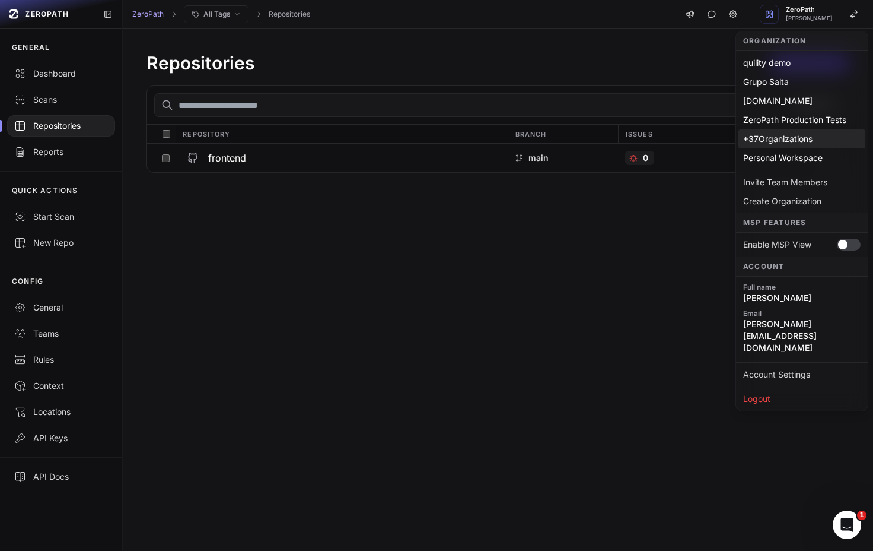
click at [796, 139] on div "+ 37 Organizations" at bounding box center [802, 138] width 127 height 19
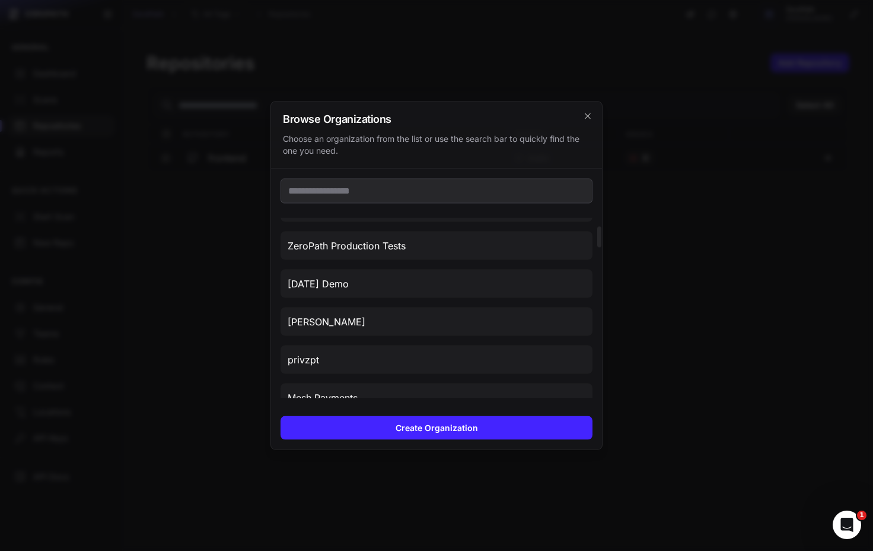
scroll to position [104, 0]
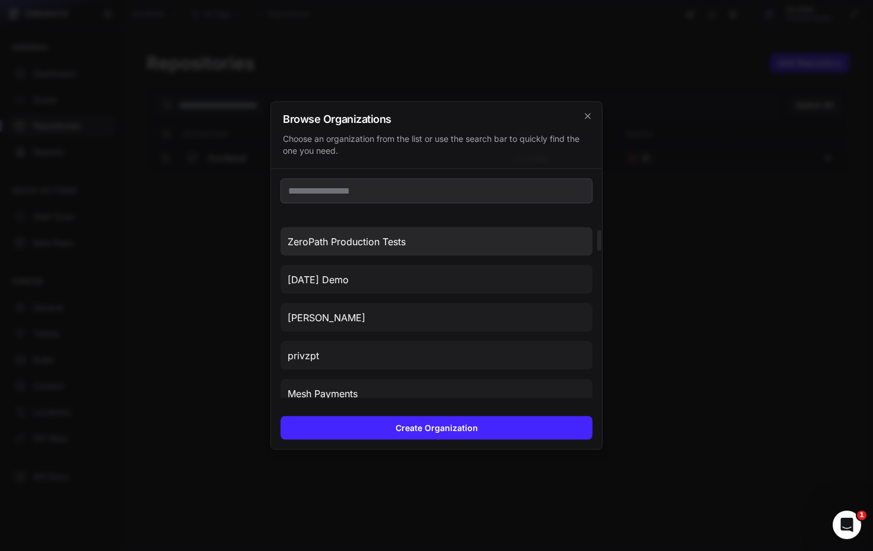
click at [481, 239] on button "ZeroPath Production Tests" at bounding box center [437, 241] width 312 height 28
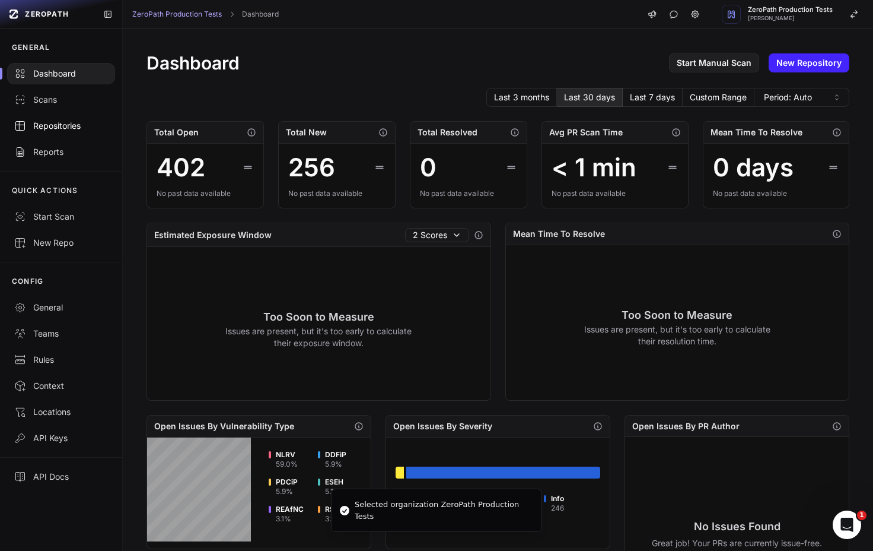
click at [78, 117] on link "Repositories" at bounding box center [61, 126] width 122 height 26
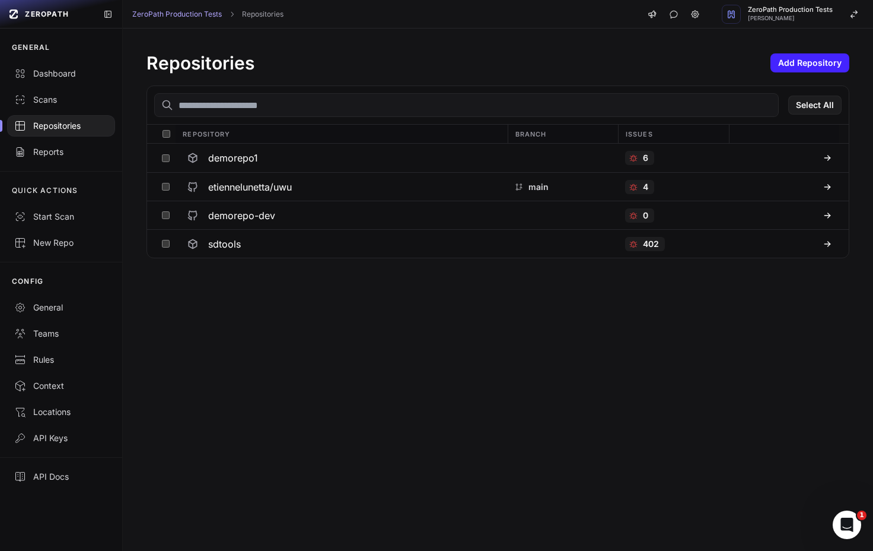
click at [806, 8] on span "ZeroPath Production Tests" at bounding box center [790, 10] width 85 height 7
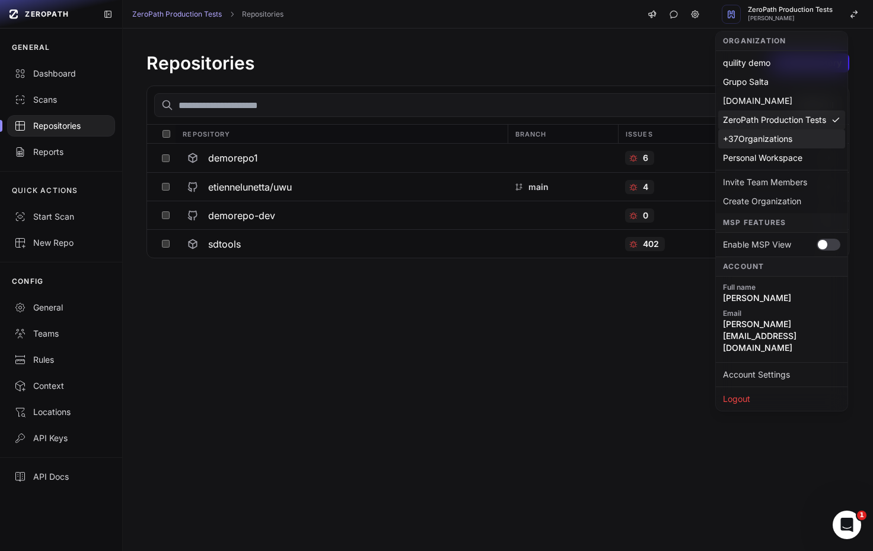
click at [785, 147] on div "+ 37 Organizations" at bounding box center [782, 138] width 127 height 19
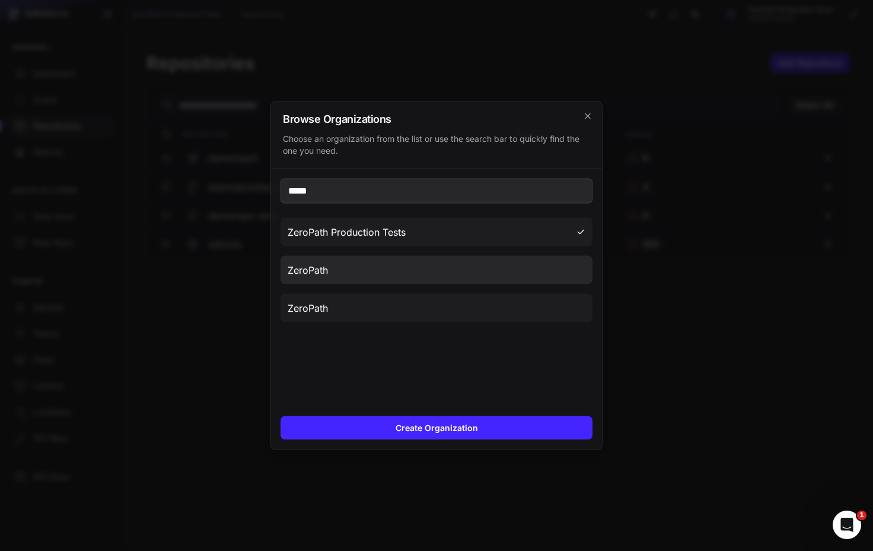
type input "*****"
click at [466, 273] on button "ZeroPath" at bounding box center [437, 270] width 312 height 28
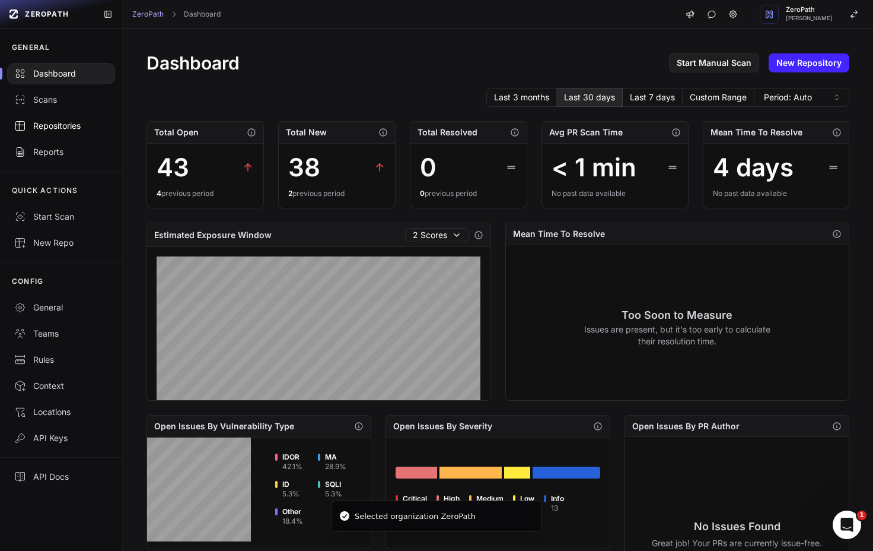
click at [59, 120] on div "Repositories" at bounding box center [61, 126] width 94 height 12
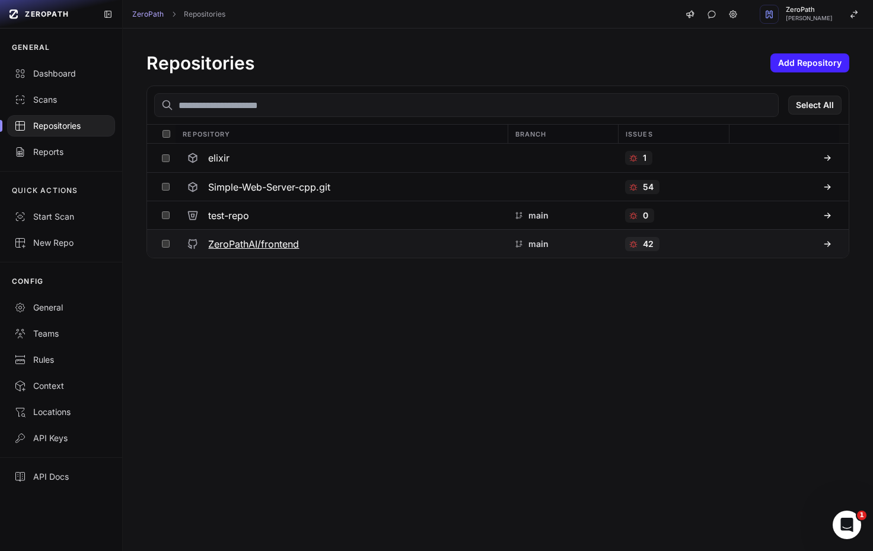
click at [244, 246] on h3 "ZeroPathAI/frontend" at bounding box center [253, 244] width 91 height 14
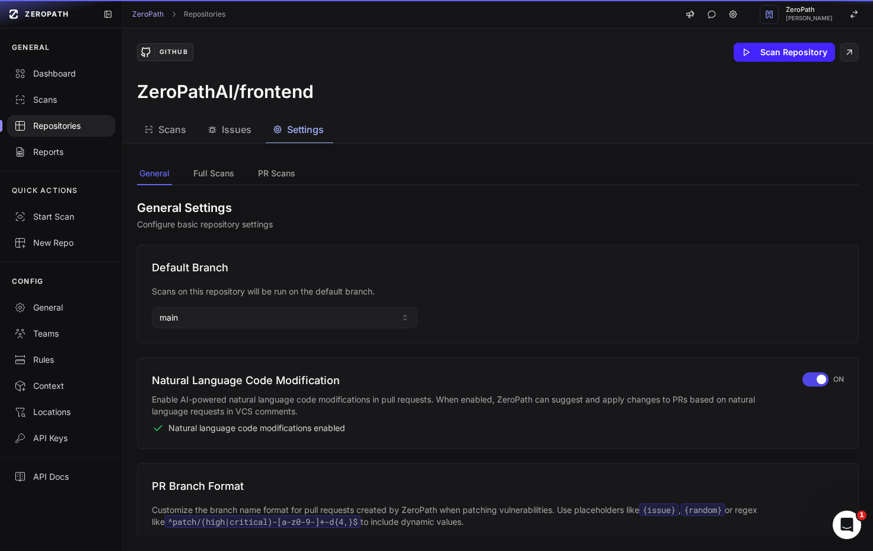
click at [303, 133] on span "Settings" at bounding box center [305, 129] width 37 height 14
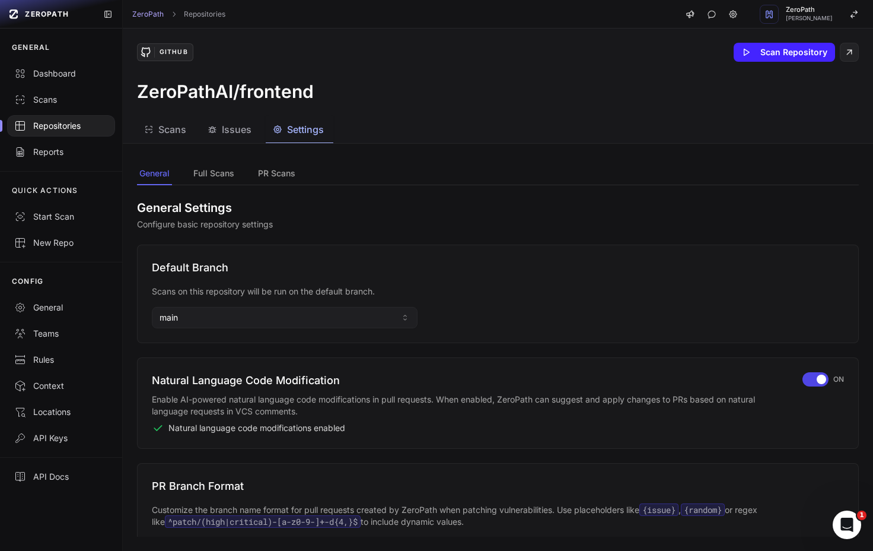
click at [230, 132] on span "Issues" at bounding box center [237, 129] width 30 height 14
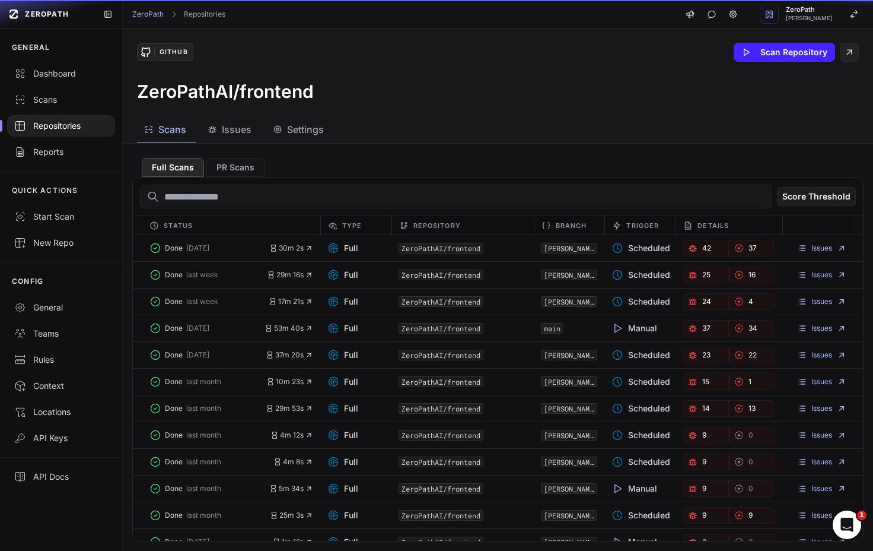
click at [165, 135] on span "Scans" at bounding box center [172, 129] width 28 height 14
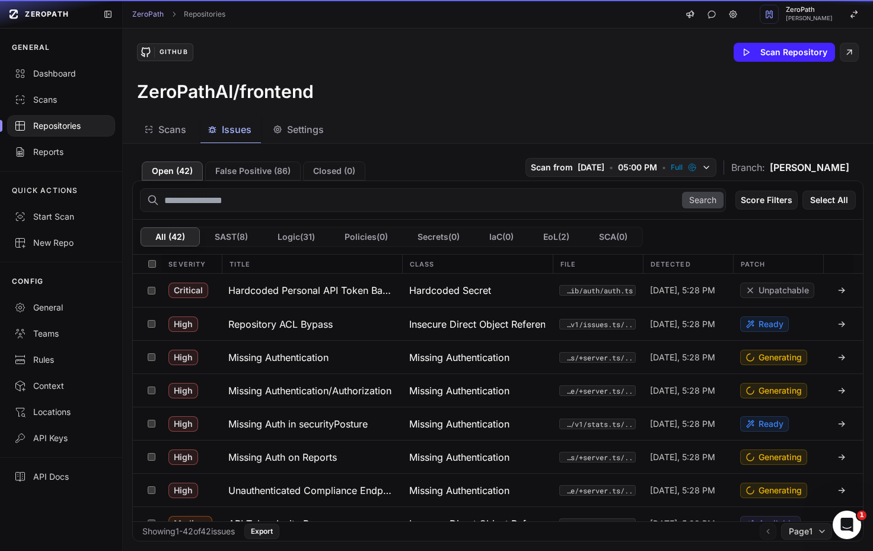
click at [250, 132] on span "Issues" at bounding box center [237, 129] width 30 height 14
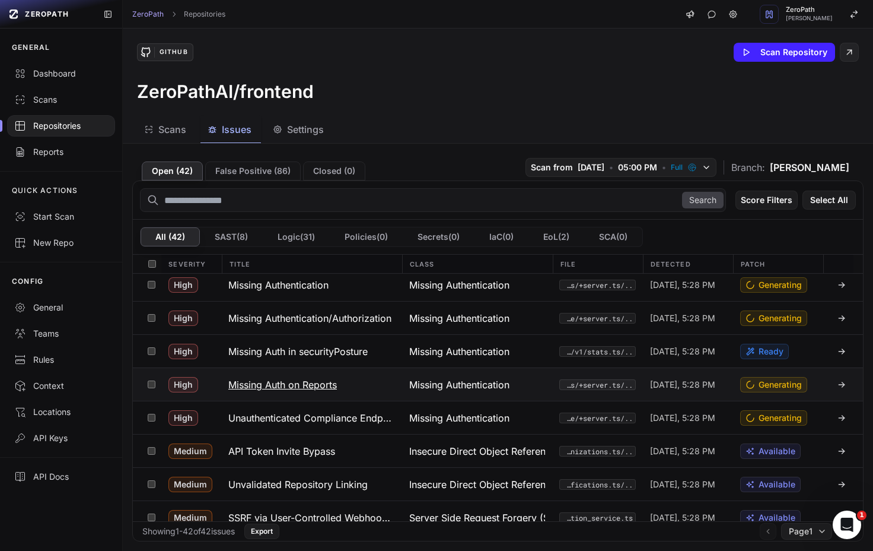
scroll to position [110, 0]
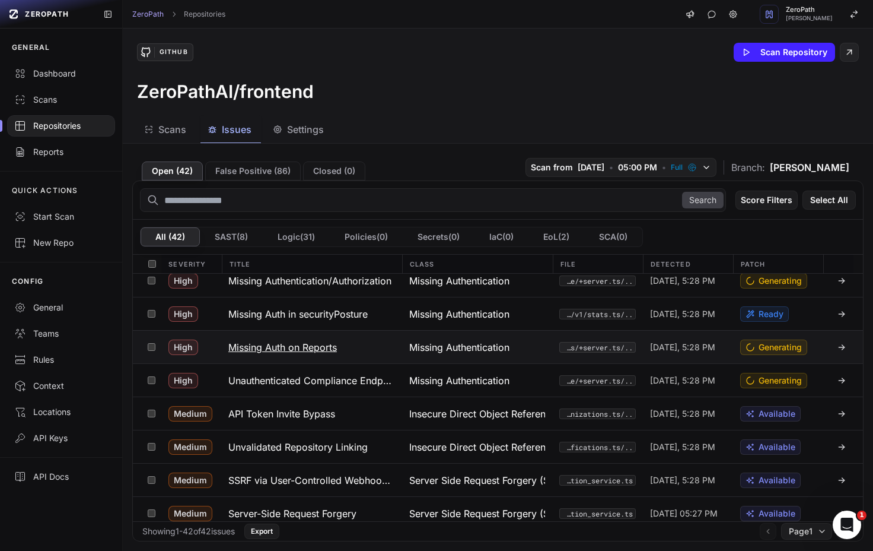
click at [467, 351] on span "Missing Authentication" at bounding box center [459, 347] width 100 height 14
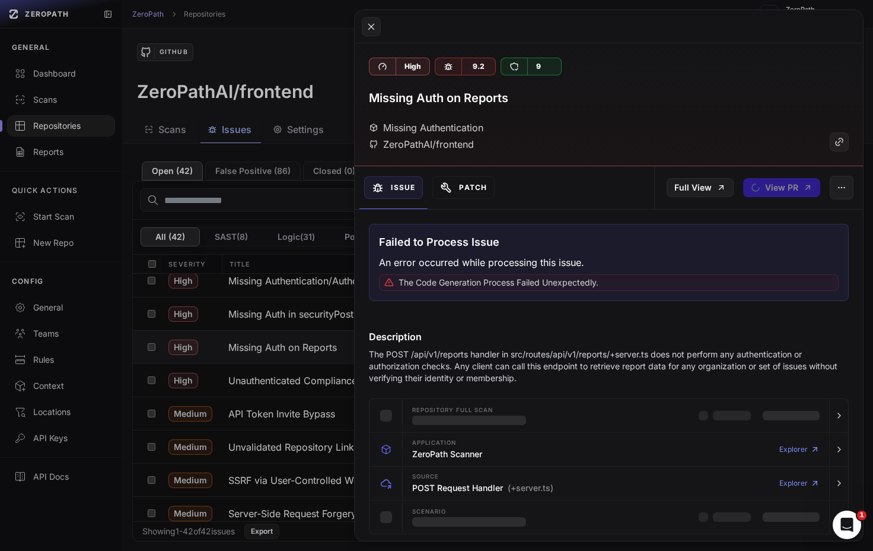
click at [472, 188] on button "Patch" at bounding box center [464, 187] width 62 height 23
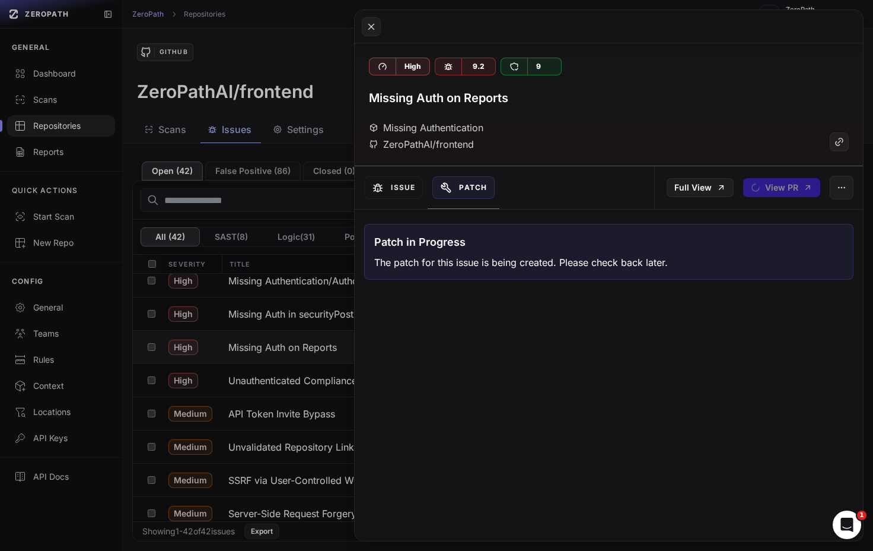
click at [393, 201] on div "Issue" at bounding box center [394, 187] width 68 height 43
click at [389, 183] on button "Issue" at bounding box center [393, 187] width 59 height 23
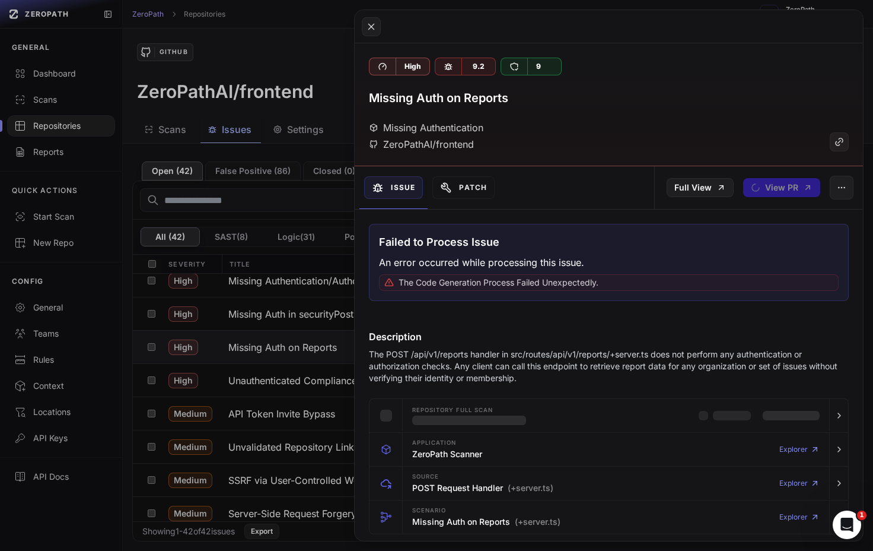
click at [325, 83] on button at bounding box center [436, 275] width 873 height 551
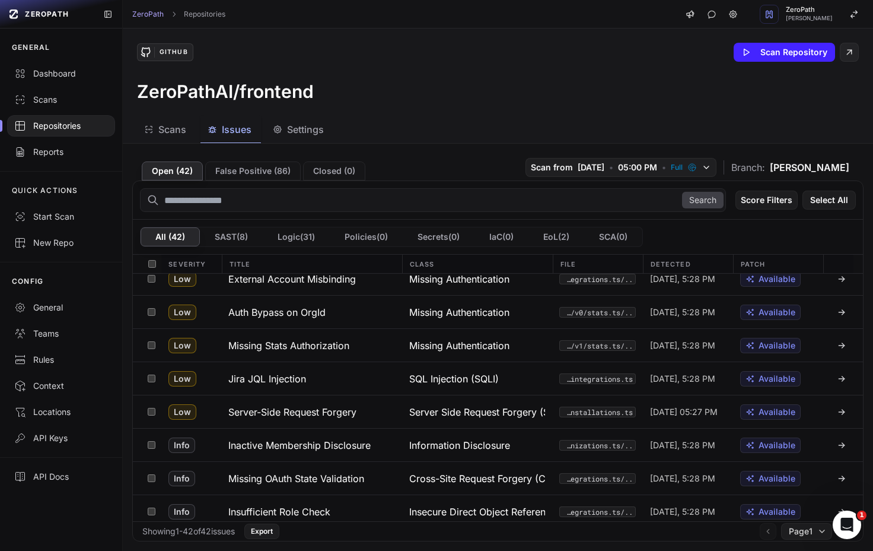
scroll to position [620, 0]
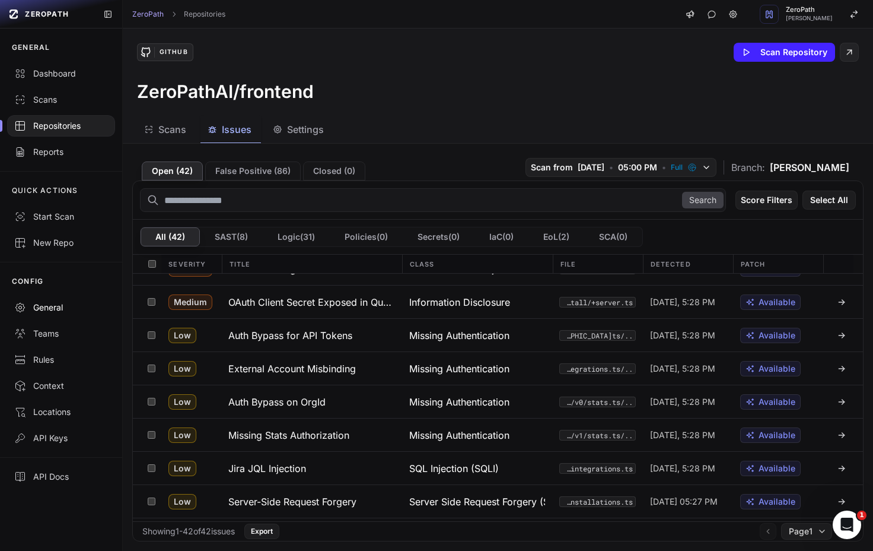
click at [53, 303] on div "General" at bounding box center [61, 307] width 94 height 12
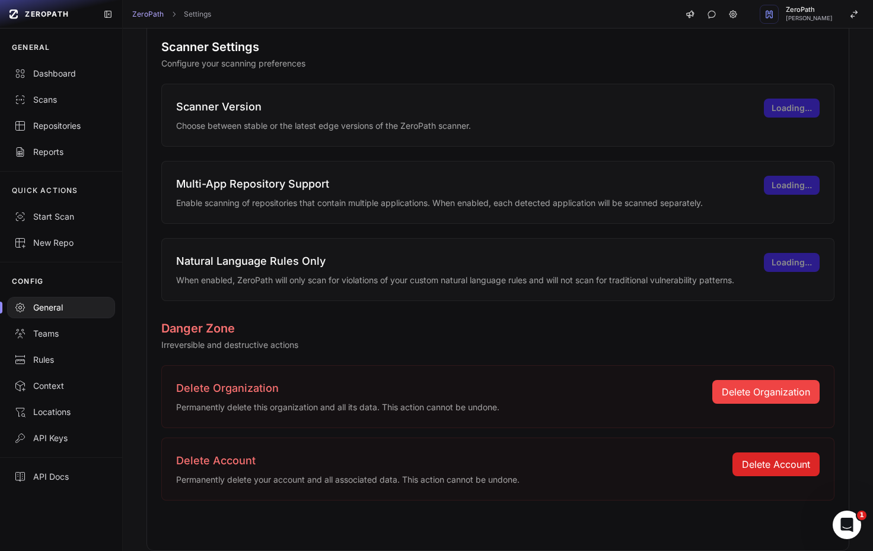
scroll to position [722, 0]
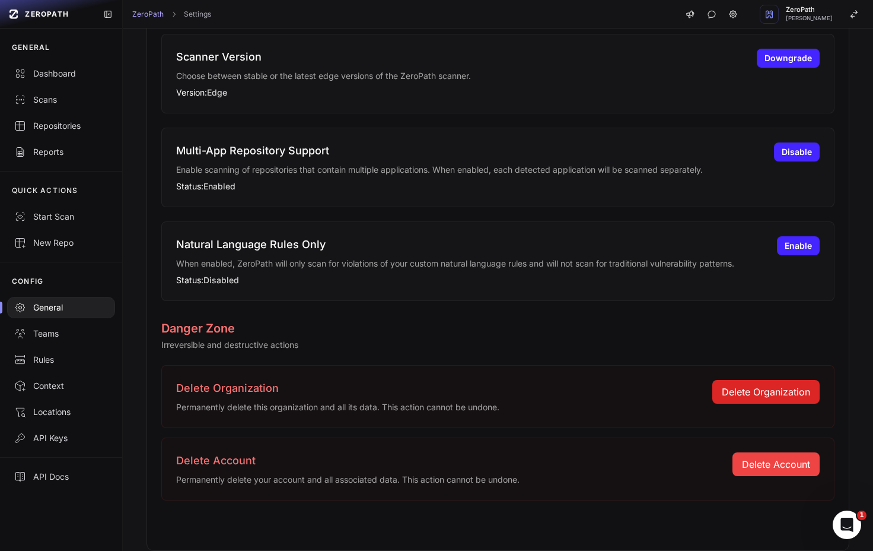
click at [774, 392] on button "Delete Organization" at bounding box center [766, 392] width 107 height 24
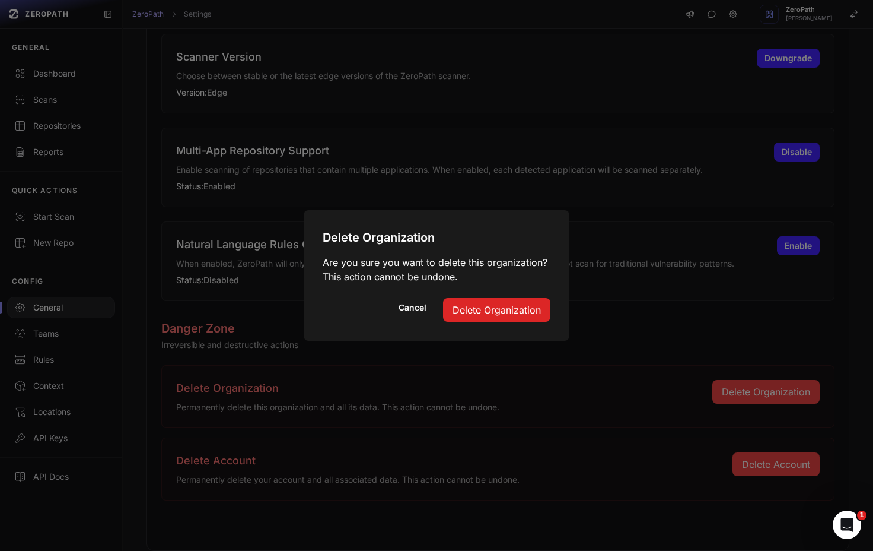
click at [491, 306] on button "Delete Organization" at bounding box center [496, 310] width 107 height 24
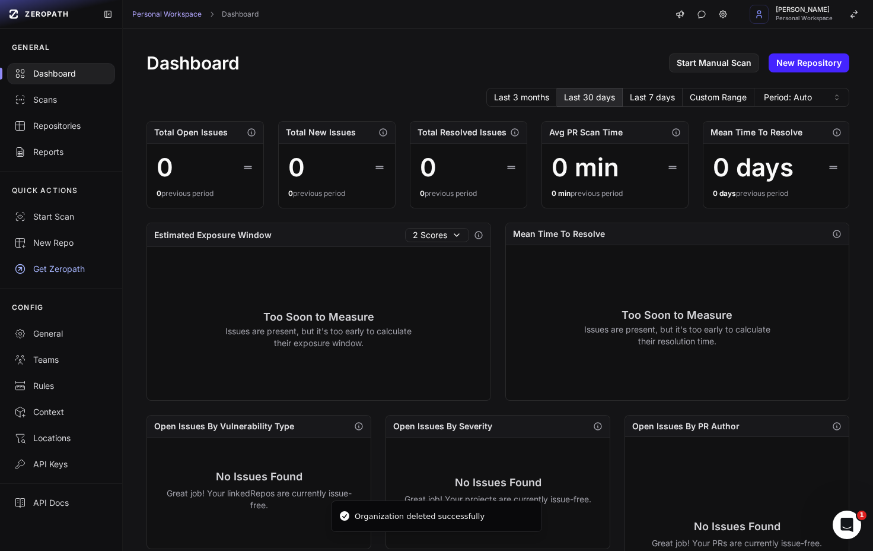
click at [411, 63] on div "Dashboard Start Manual Scan New Repository" at bounding box center [498, 62] width 703 height 21
click at [790, 17] on span "Personal Workspace" at bounding box center [804, 18] width 57 height 6
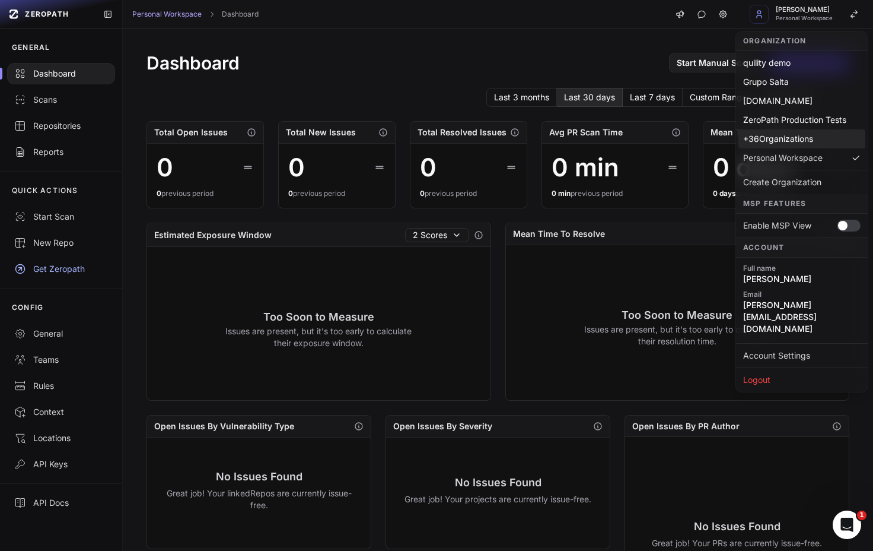
click at [793, 138] on div "+ 36 Organizations" at bounding box center [802, 138] width 127 height 19
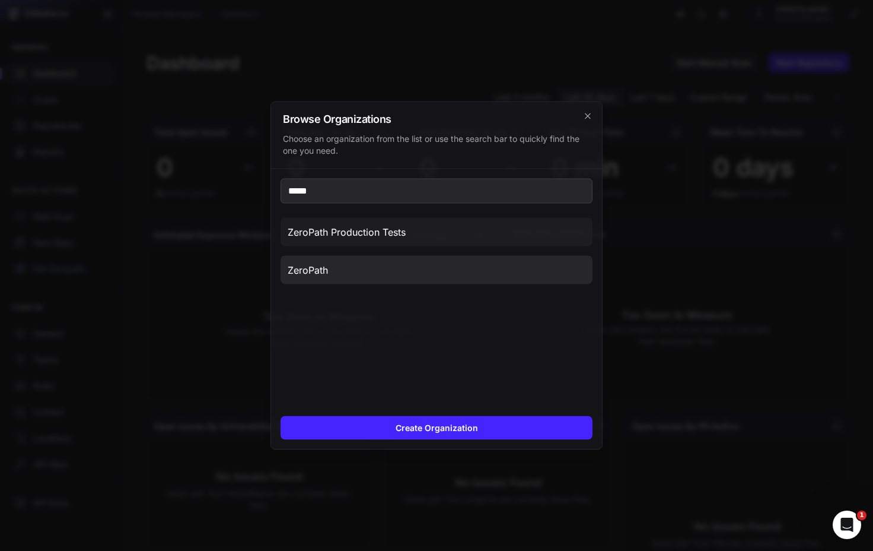
click at [439, 266] on button "ZeroPath" at bounding box center [437, 270] width 312 height 28
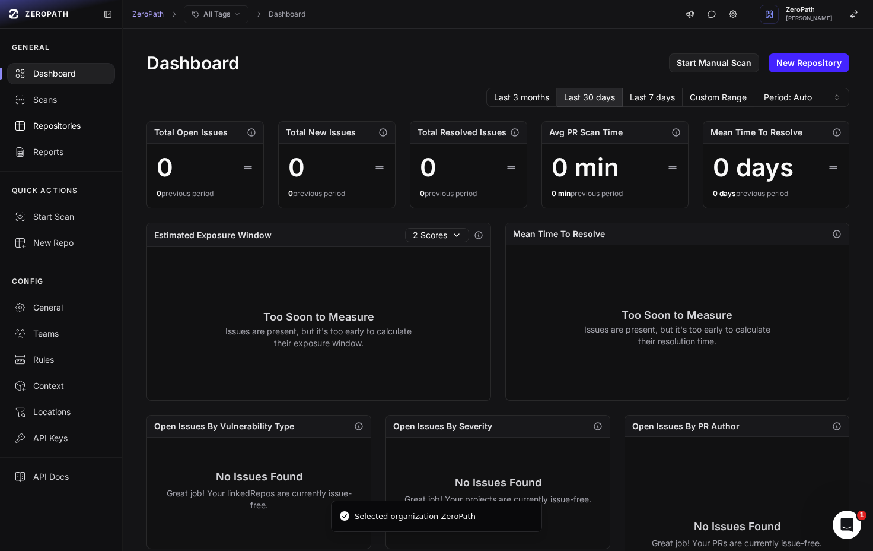
click at [43, 132] on link "Repositories" at bounding box center [61, 126] width 122 height 26
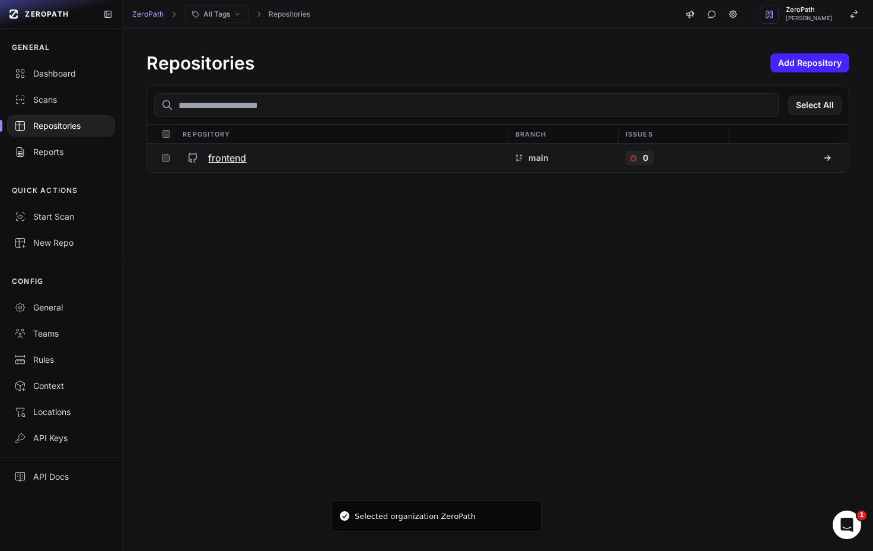
click at [289, 154] on div "frontend" at bounding box center [341, 157] width 318 height 21
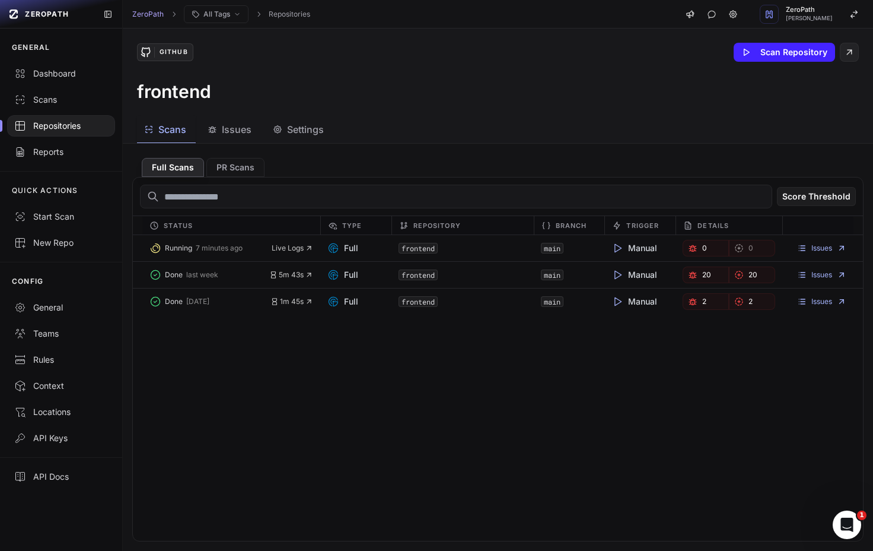
click at [429, 438] on div "Running 7 minutes ago Live Logs Full frontend main Manual 0 0 Issues Done last …" at bounding box center [498, 388] width 730 height 306
click at [821, 271] on link "Issues" at bounding box center [821, 274] width 49 height 9
click at [815, 271] on link "Issues" at bounding box center [821, 274] width 49 height 9
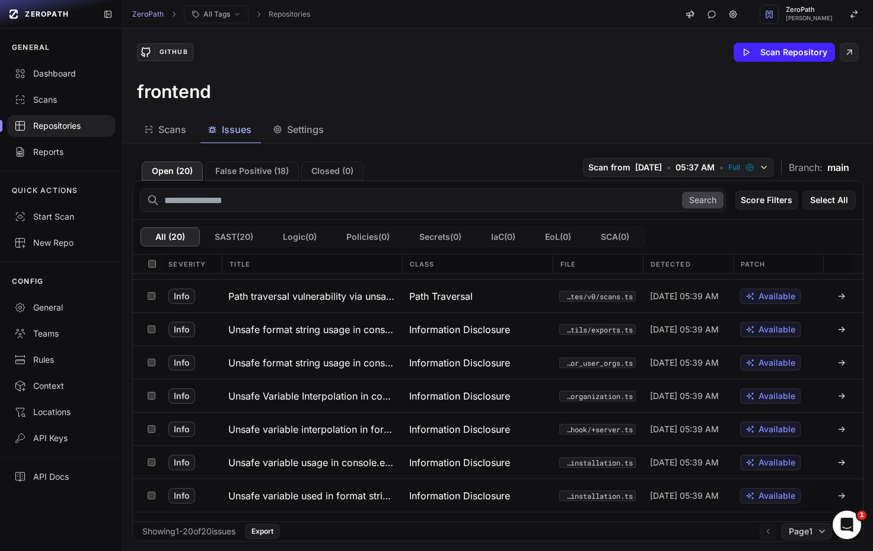
scroll to position [417, 0]
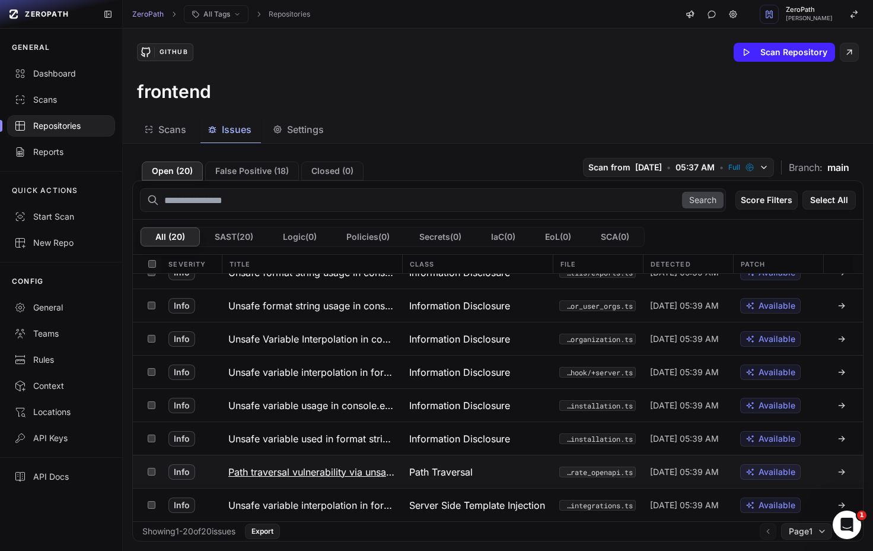
click at [519, 481] on div "Path Traversal" at bounding box center [477, 471] width 151 height 33
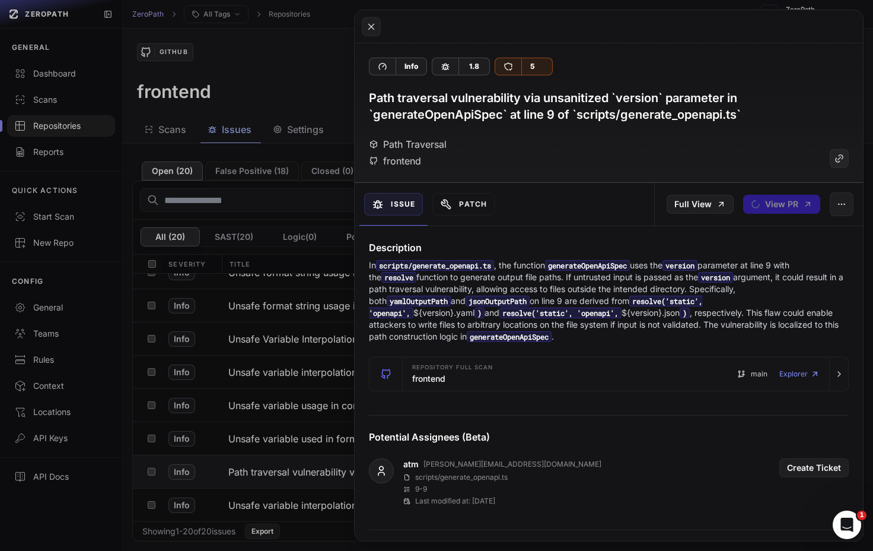
click at [290, 265] on button at bounding box center [436, 275] width 873 height 551
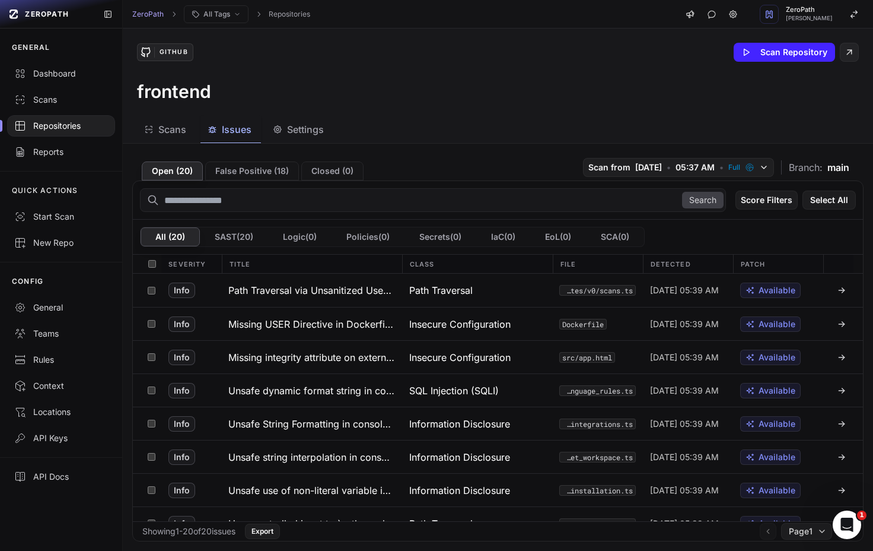
click at [182, 125] on span "Scans" at bounding box center [172, 129] width 28 height 14
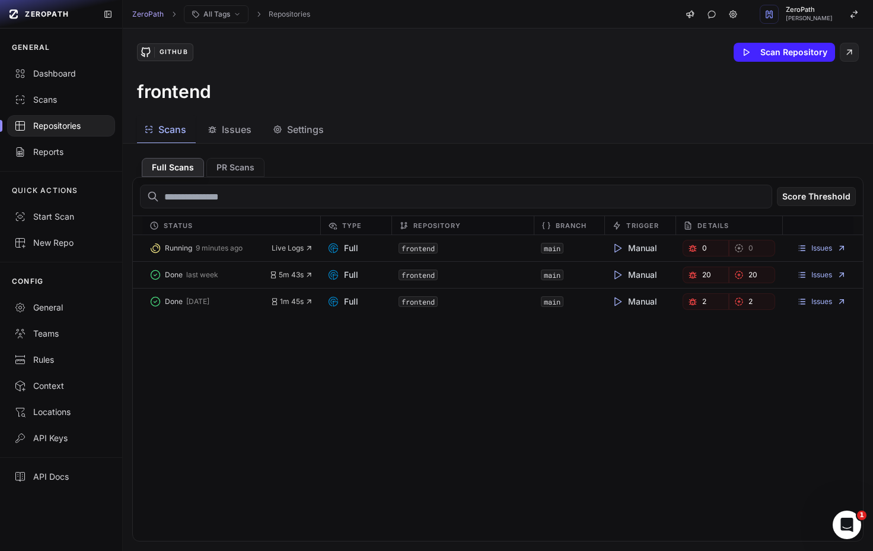
click at [214, 125] on icon "button" at bounding box center [212, 129] width 9 height 9
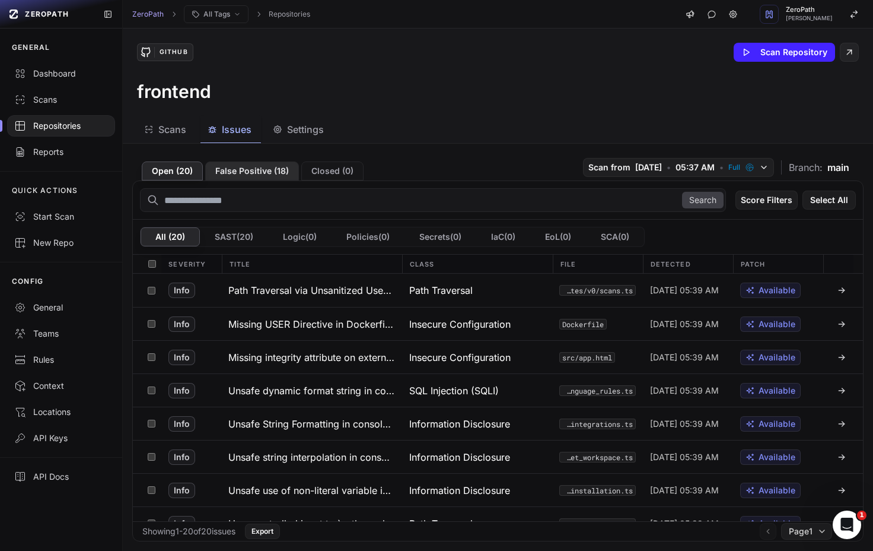
click at [241, 163] on button "False Positive ( 18 )" at bounding box center [252, 170] width 94 height 19
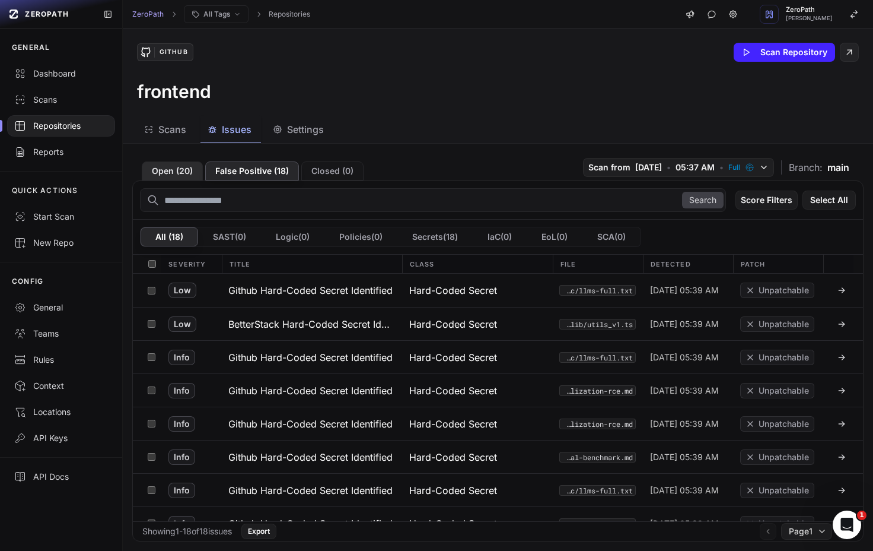
click at [177, 170] on button "Open ( 20 )" at bounding box center [172, 170] width 61 height 19
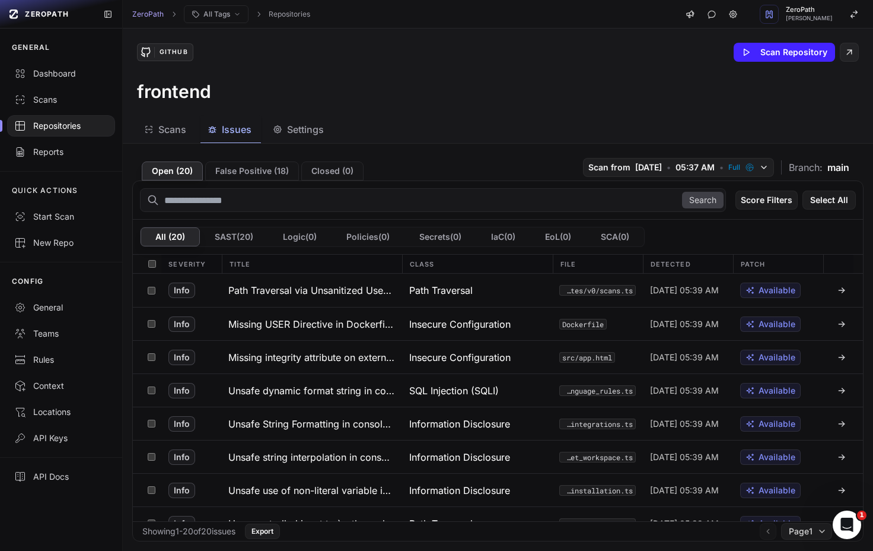
click at [175, 132] on span "Scans" at bounding box center [172, 129] width 28 height 14
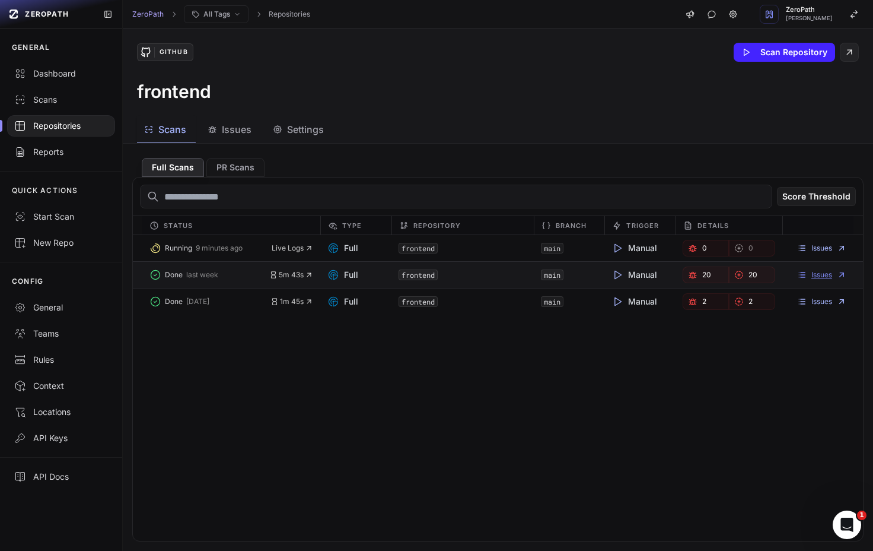
click at [818, 274] on link "Issues" at bounding box center [821, 274] width 49 height 9
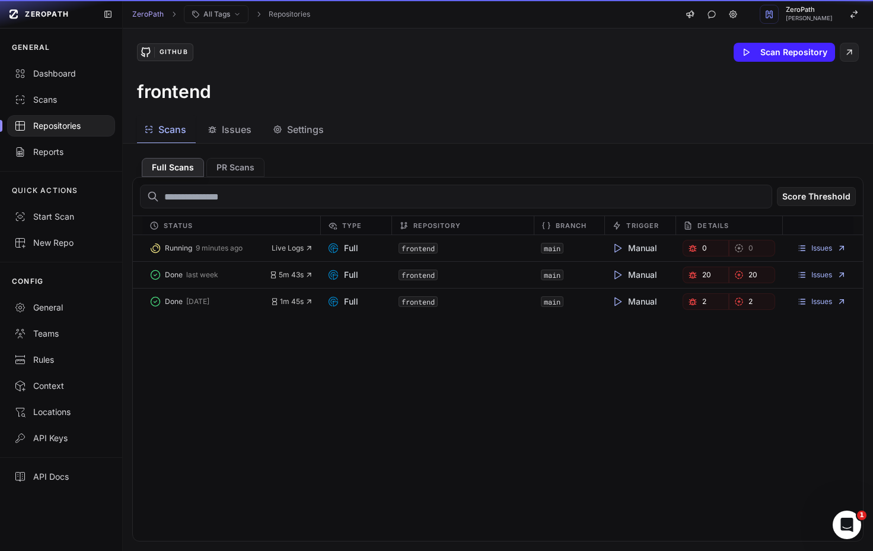
click at [183, 129] on span "Scans" at bounding box center [172, 129] width 28 height 14
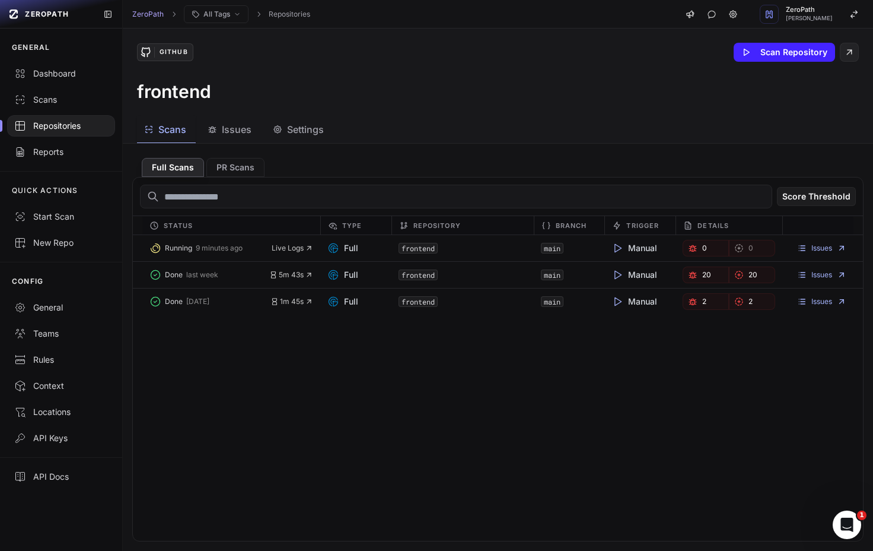
click at [305, 385] on div "Running 9 minutes ago Live Logs Full frontend main Manual 0 0 Issues Done last …" at bounding box center [498, 388] width 730 height 306
click at [289, 249] on span "Live Logs" at bounding box center [293, 247] width 42 height 9
click at [249, 366] on div "Running 12 minutes ago Live Logs Full frontend main Manual 0 0 Issues Done last…" at bounding box center [498, 388] width 730 height 306
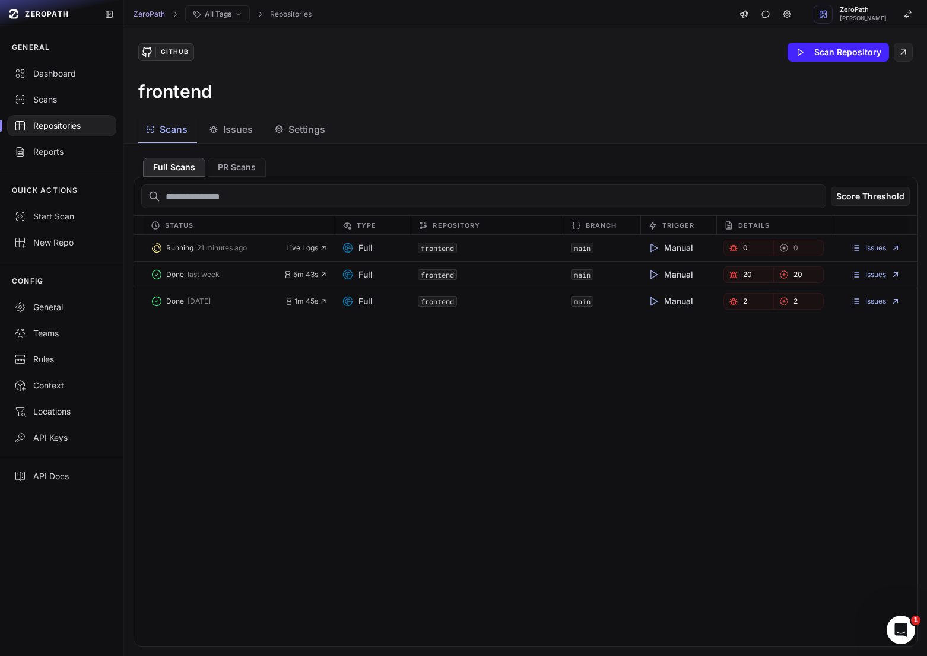
click at [63, 122] on div "Repositories" at bounding box center [61, 126] width 95 height 12
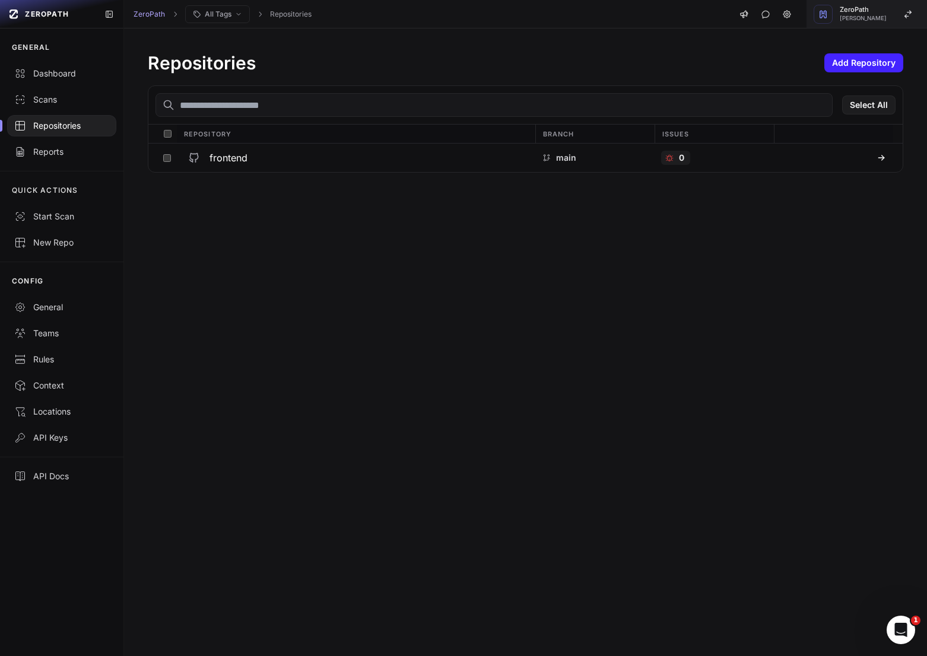
click at [873, 3] on button "ZeroPath [PERSON_NAME]" at bounding box center [866, 14] width 120 height 28
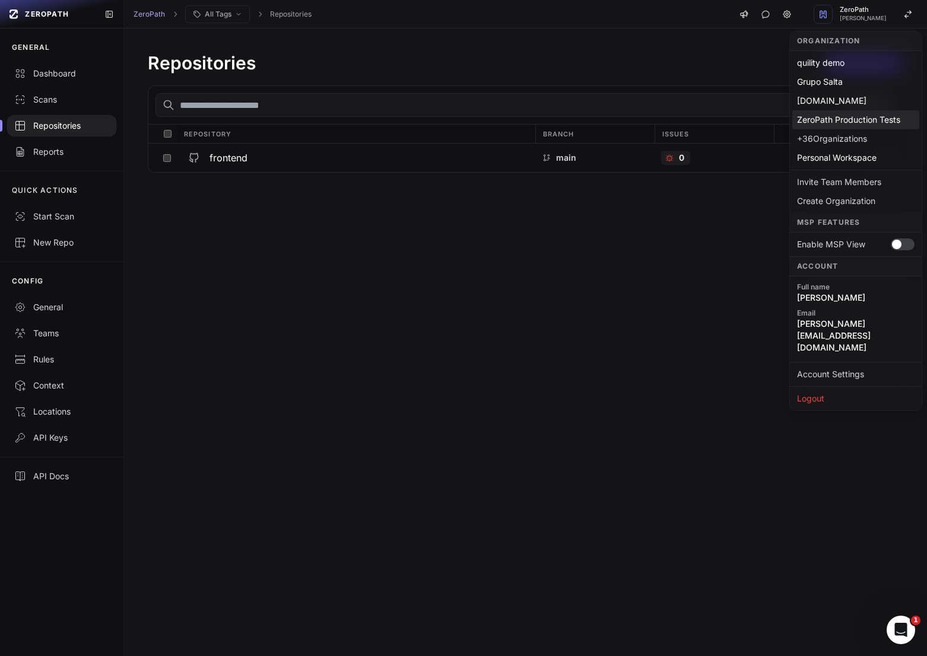
click at [850, 120] on div "ZeroPath Production Tests" at bounding box center [855, 119] width 127 height 19
